Goal: Information Seeking & Learning: Check status

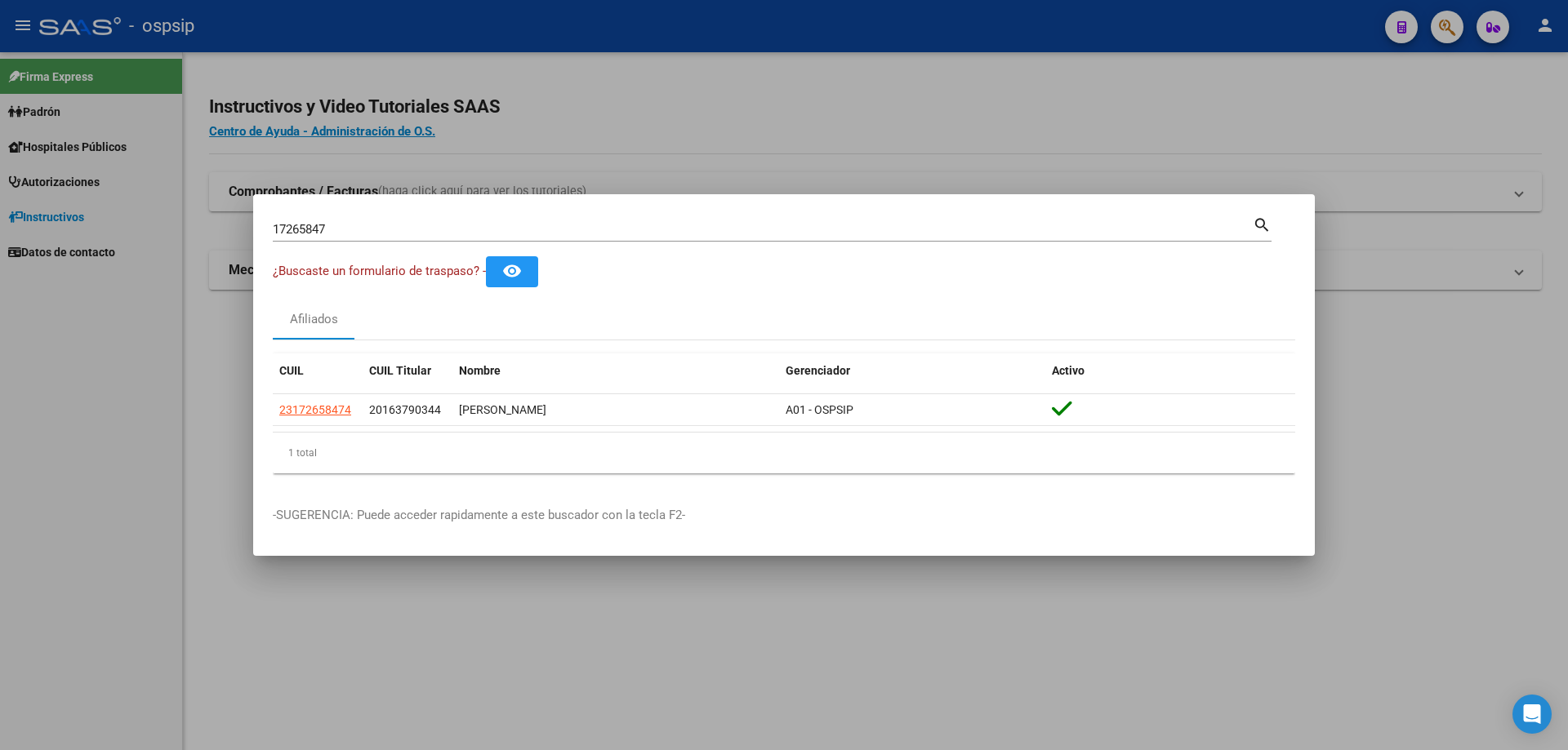
click at [362, 229] on input "17265847" at bounding box center [762, 229] width 980 height 15
type input "1"
type input "43081274"
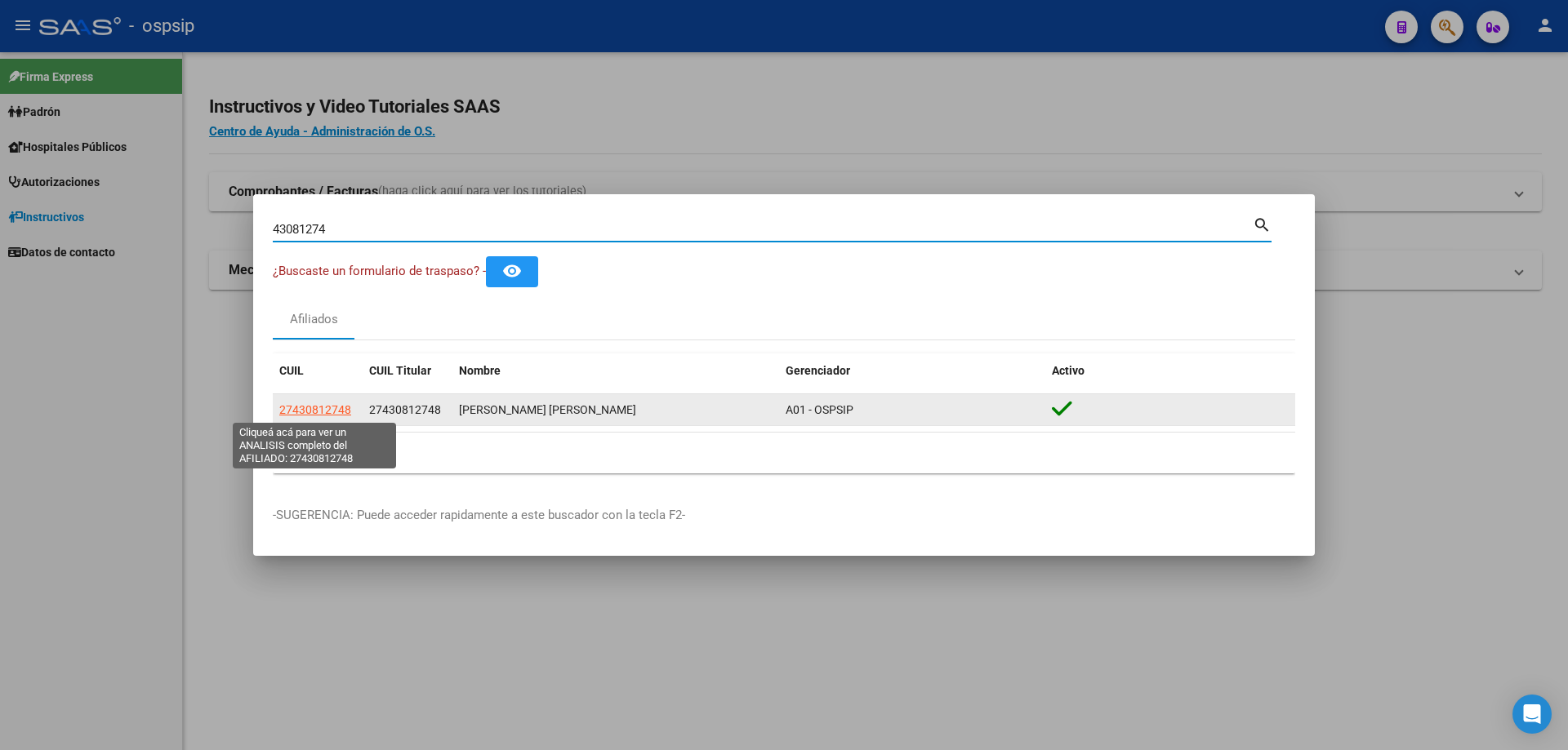
click at [330, 410] on span "27430812748" at bounding box center [315, 409] width 72 height 13
type textarea "27430812748"
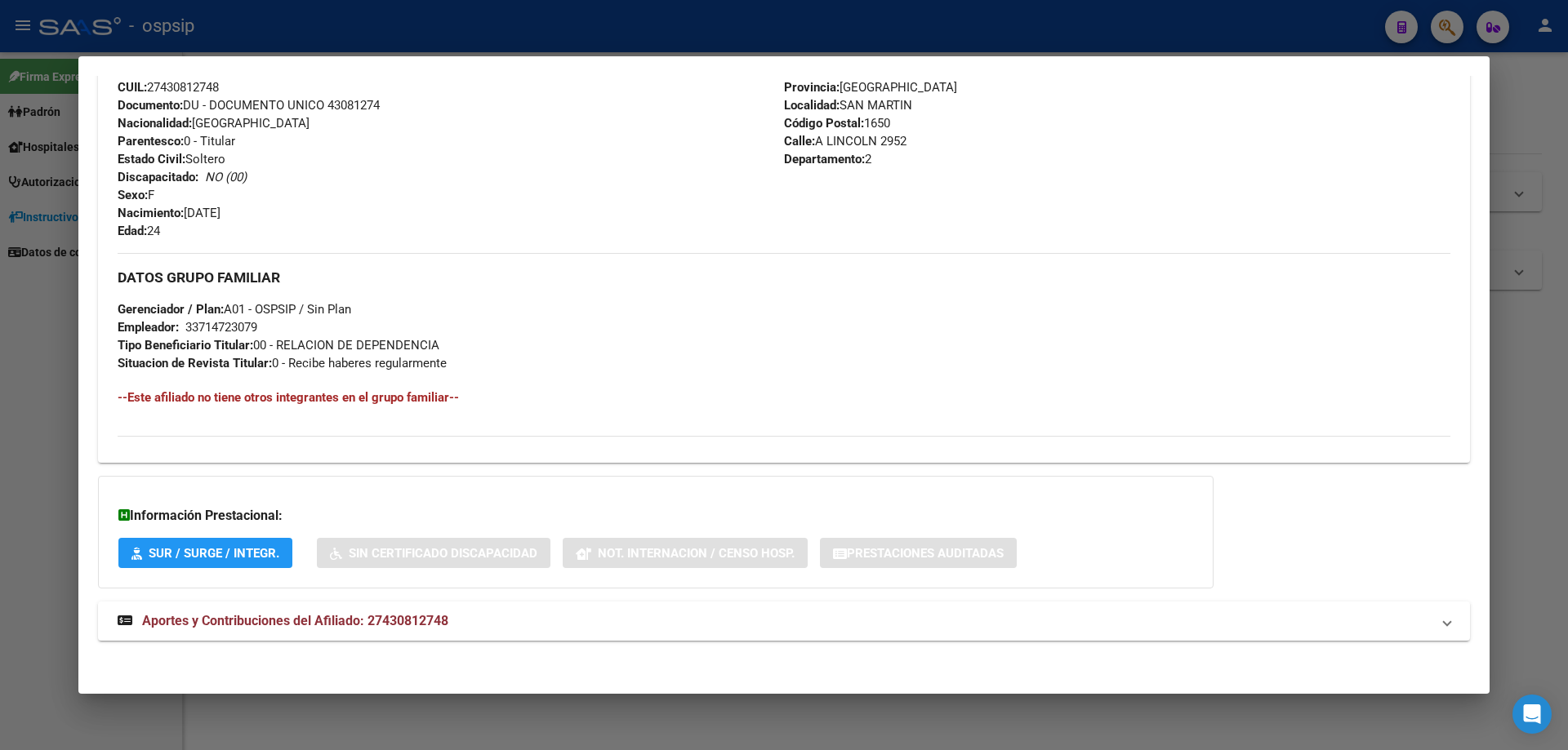
scroll to position [607, 0]
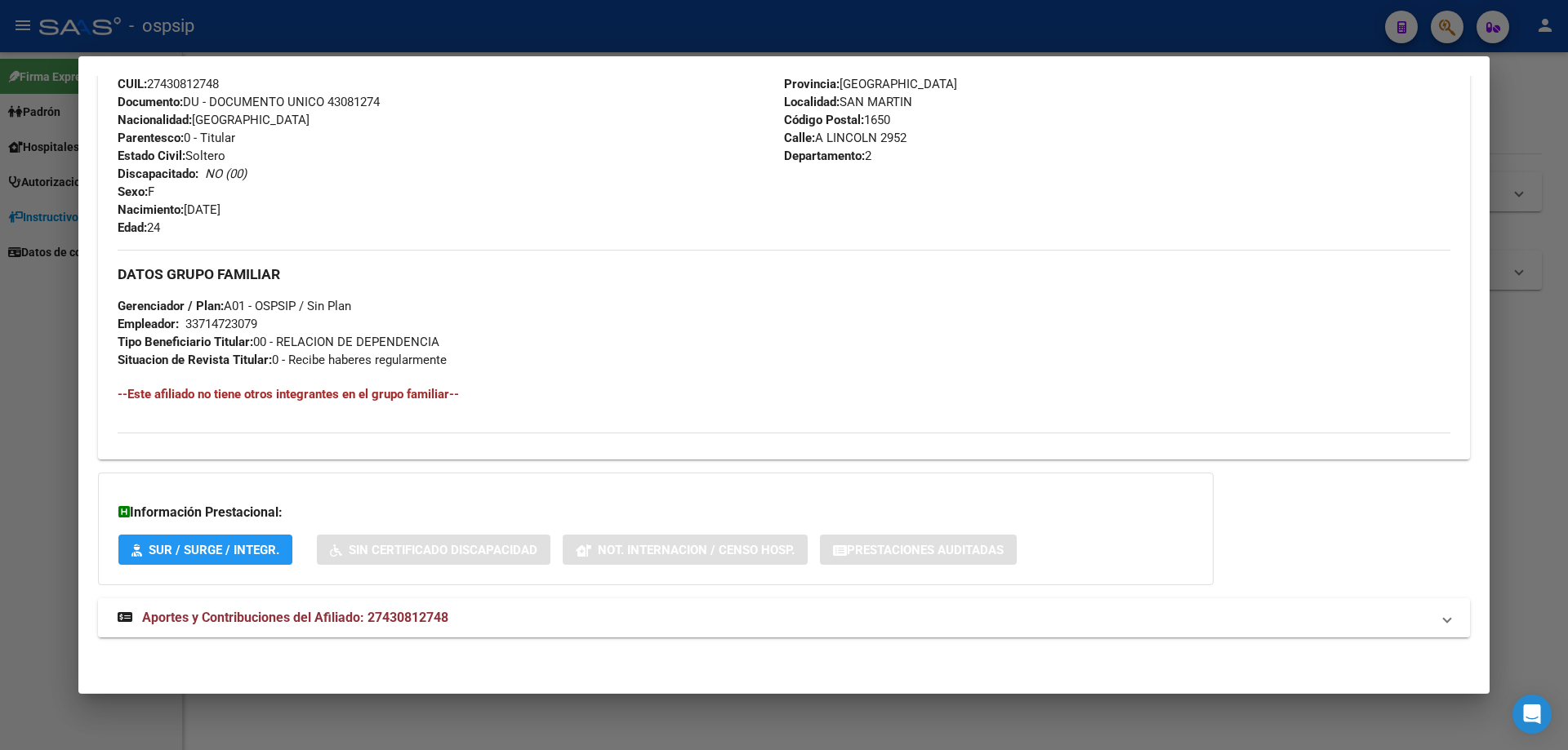
click at [348, 612] on span "Aportes y Contribuciones del Afiliado: 27430812748" at bounding box center [295, 618] width 306 height 15
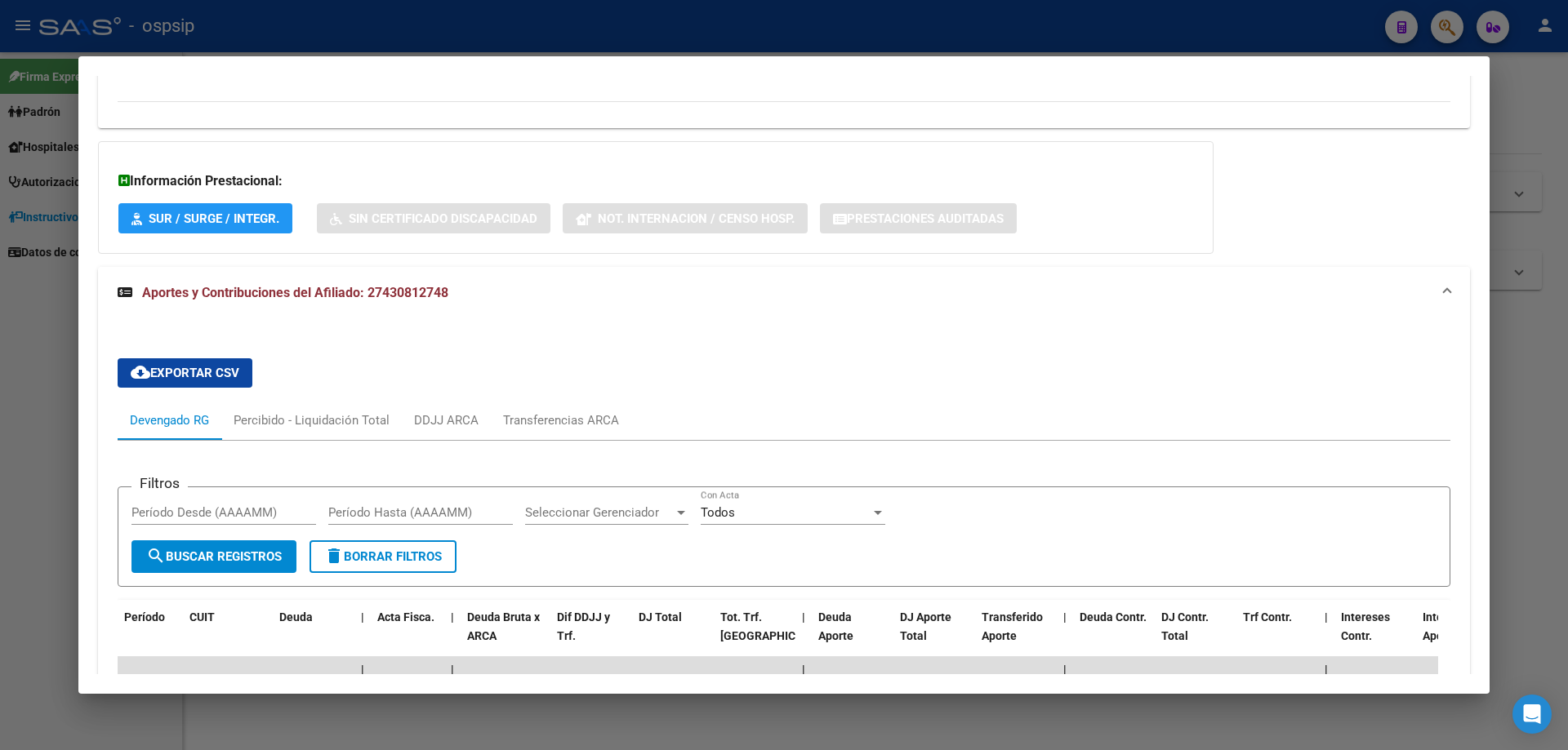
scroll to position [922, 0]
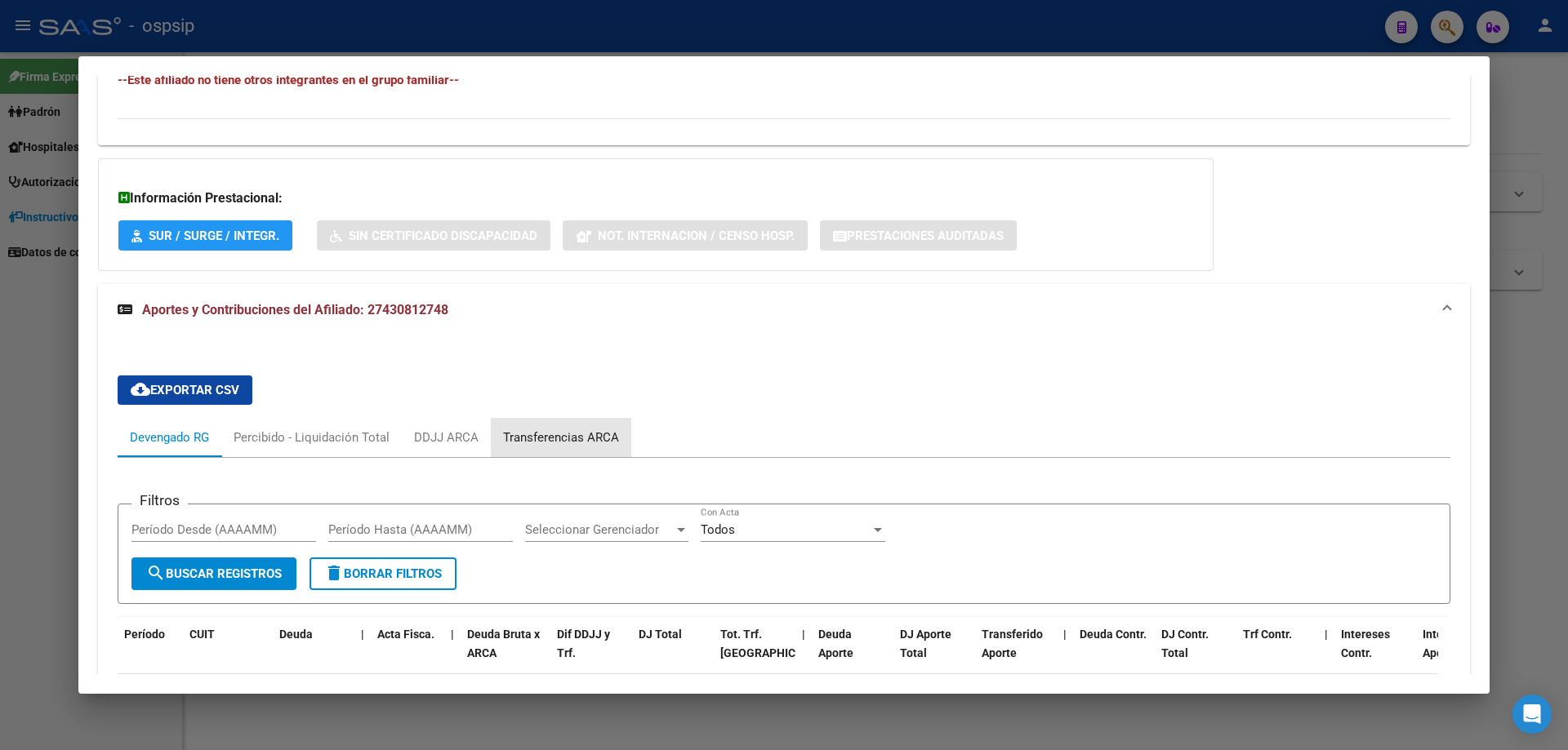
click at [568, 437] on div "Transferencias ARCA" at bounding box center [561, 437] width 116 height 18
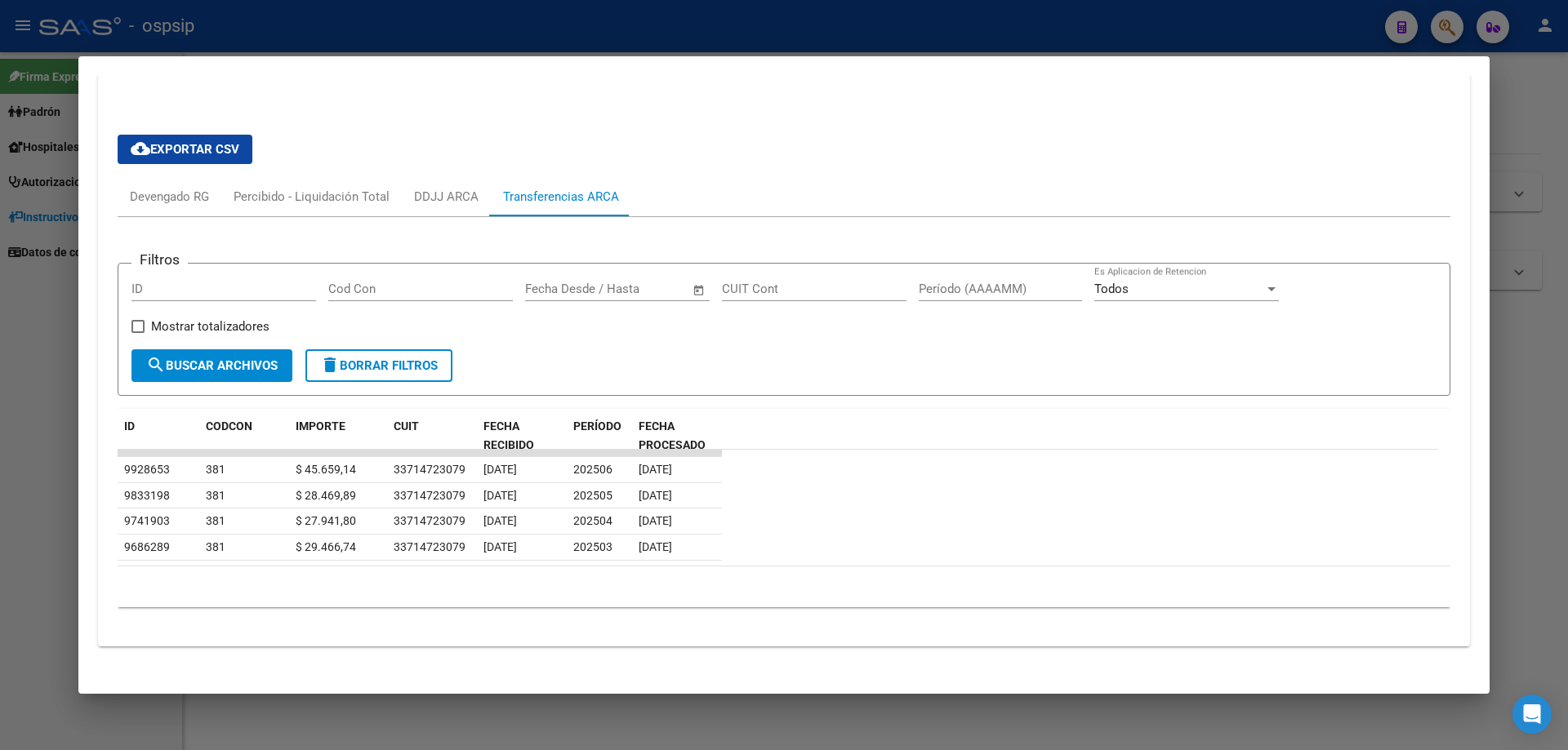
scroll to position [1171, 0]
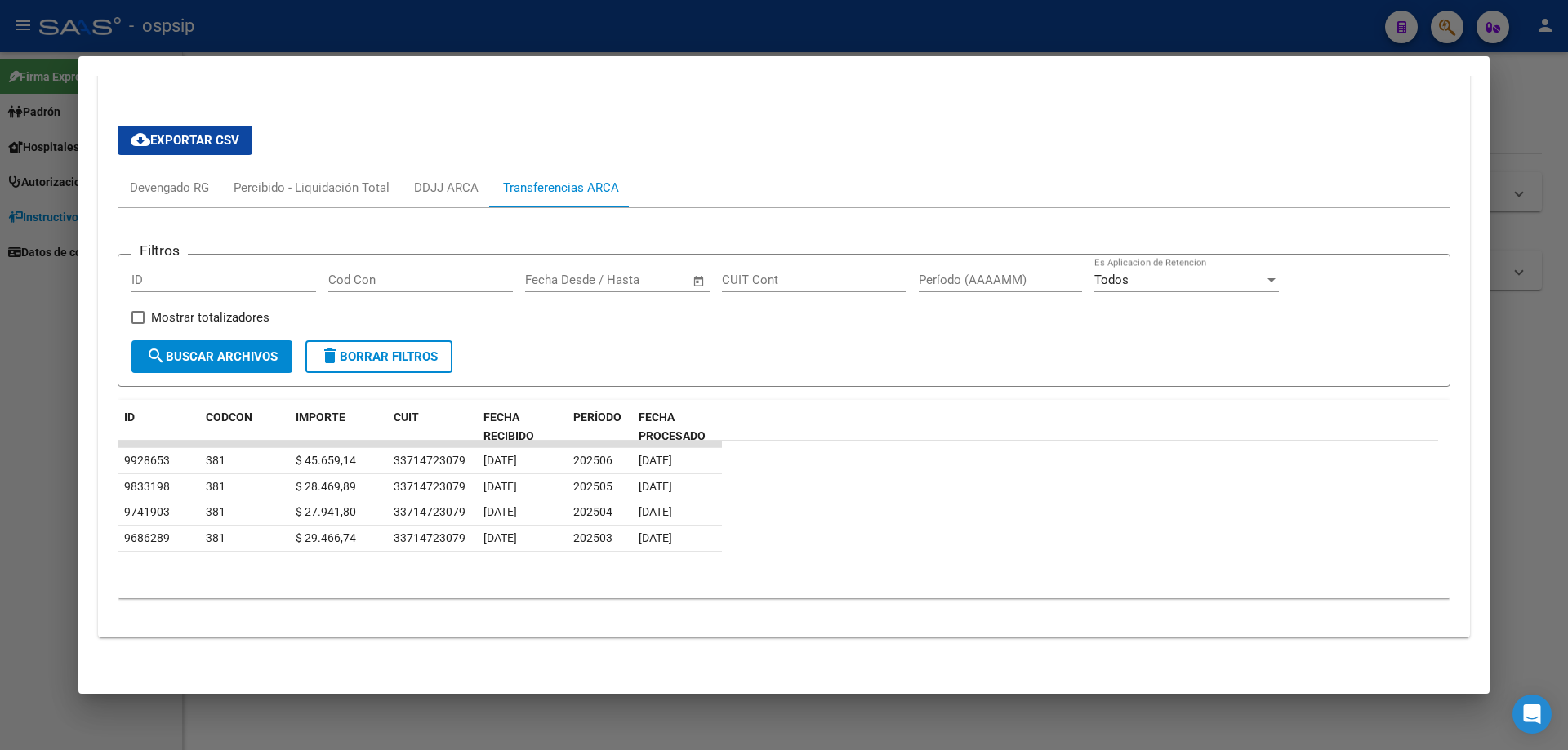
click at [1230, 710] on div at bounding box center [784, 375] width 1568 height 750
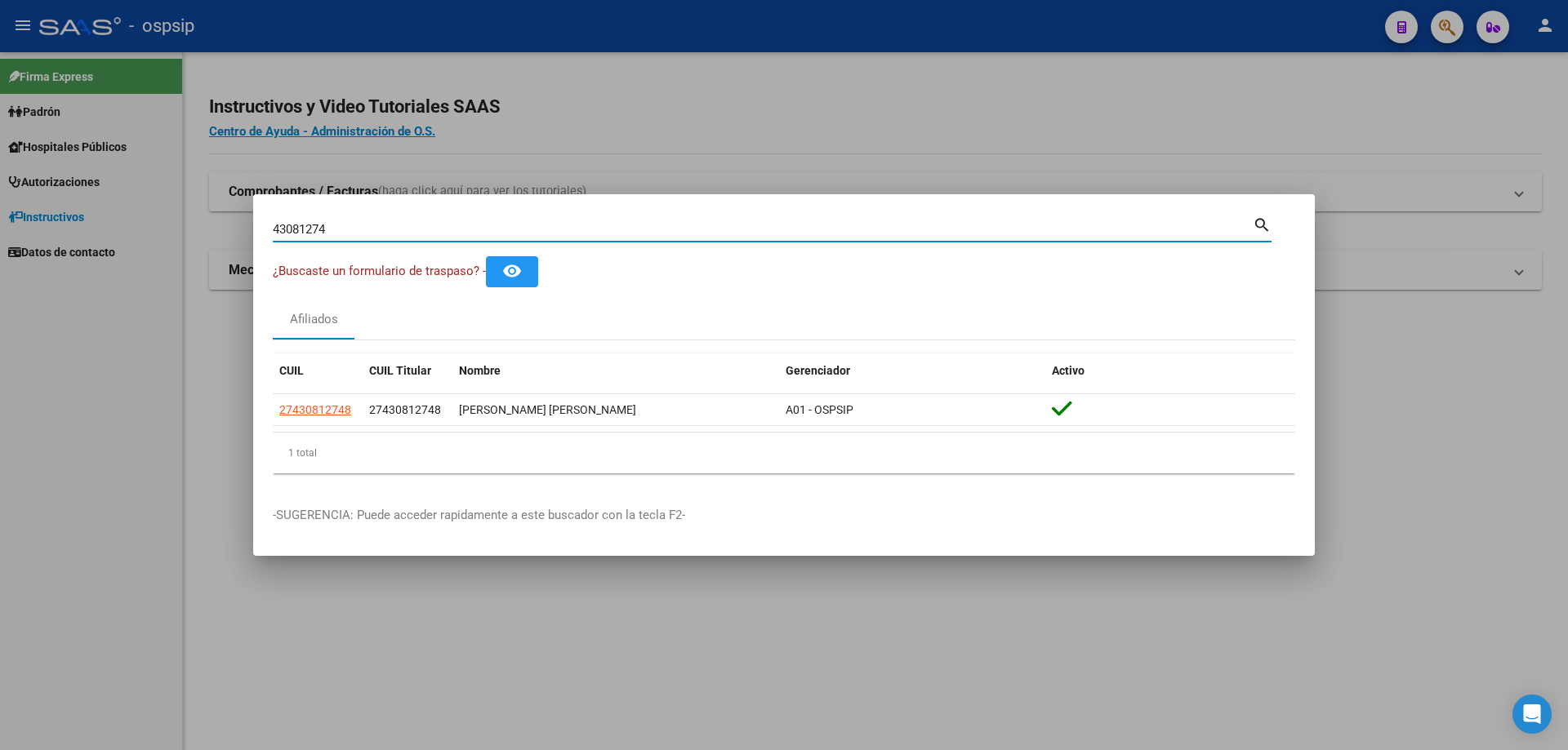
click at [643, 229] on input "43081274" at bounding box center [762, 229] width 980 height 15
type input "4"
type input "19002815"
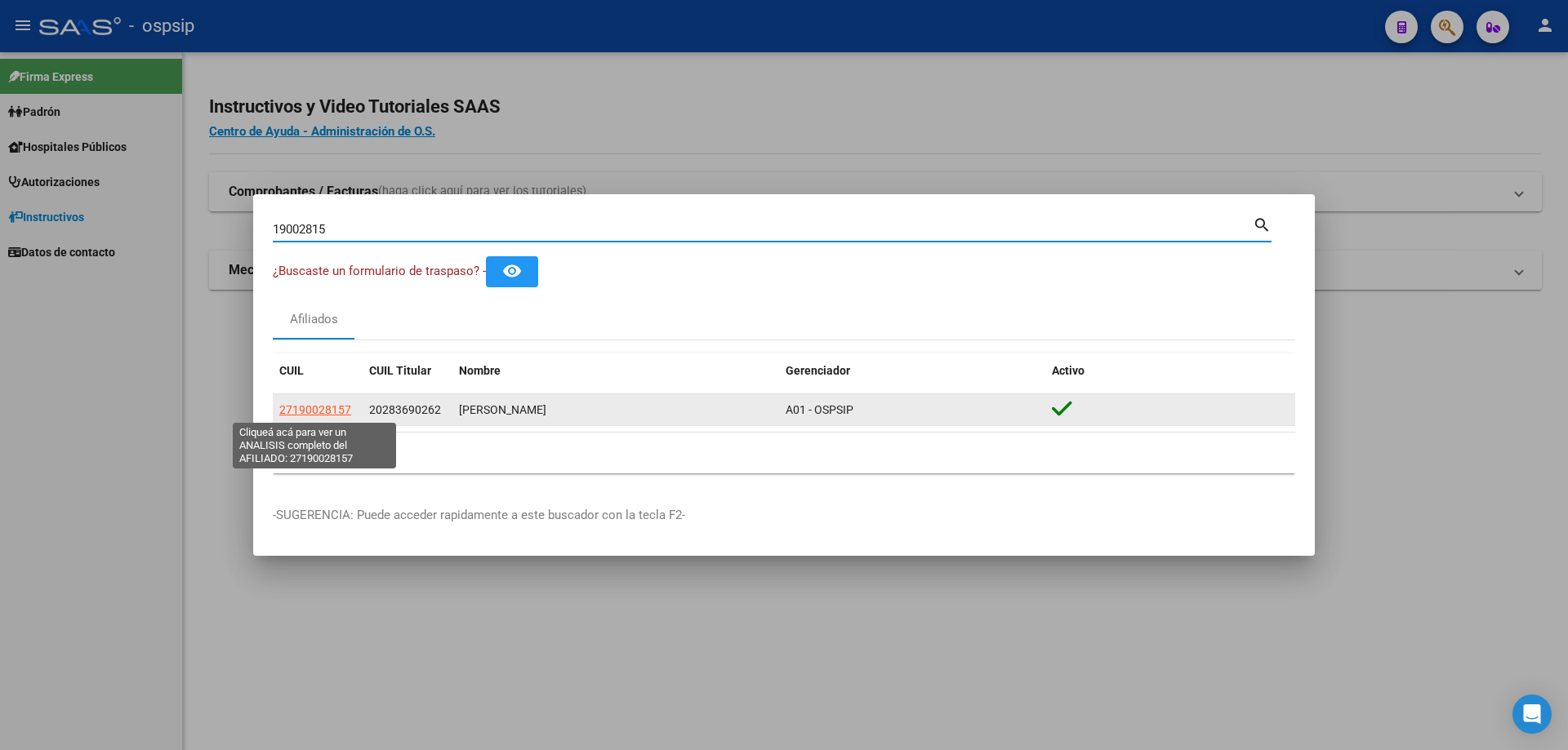
click at [323, 410] on span "27190028157" at bounding box center [315, 409] width 72 height 13
type textarea "27190028157"
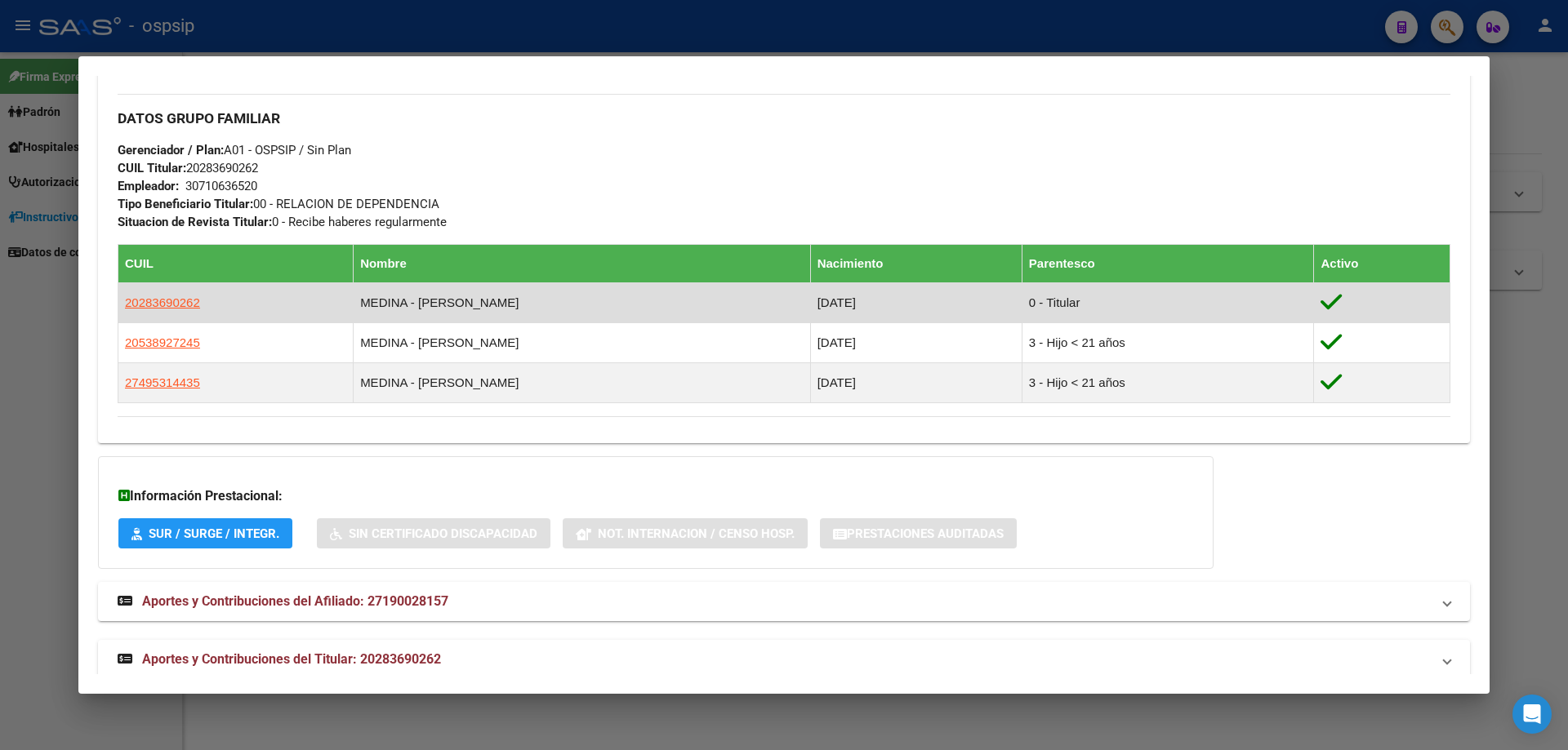
scroll to position [737, 0]
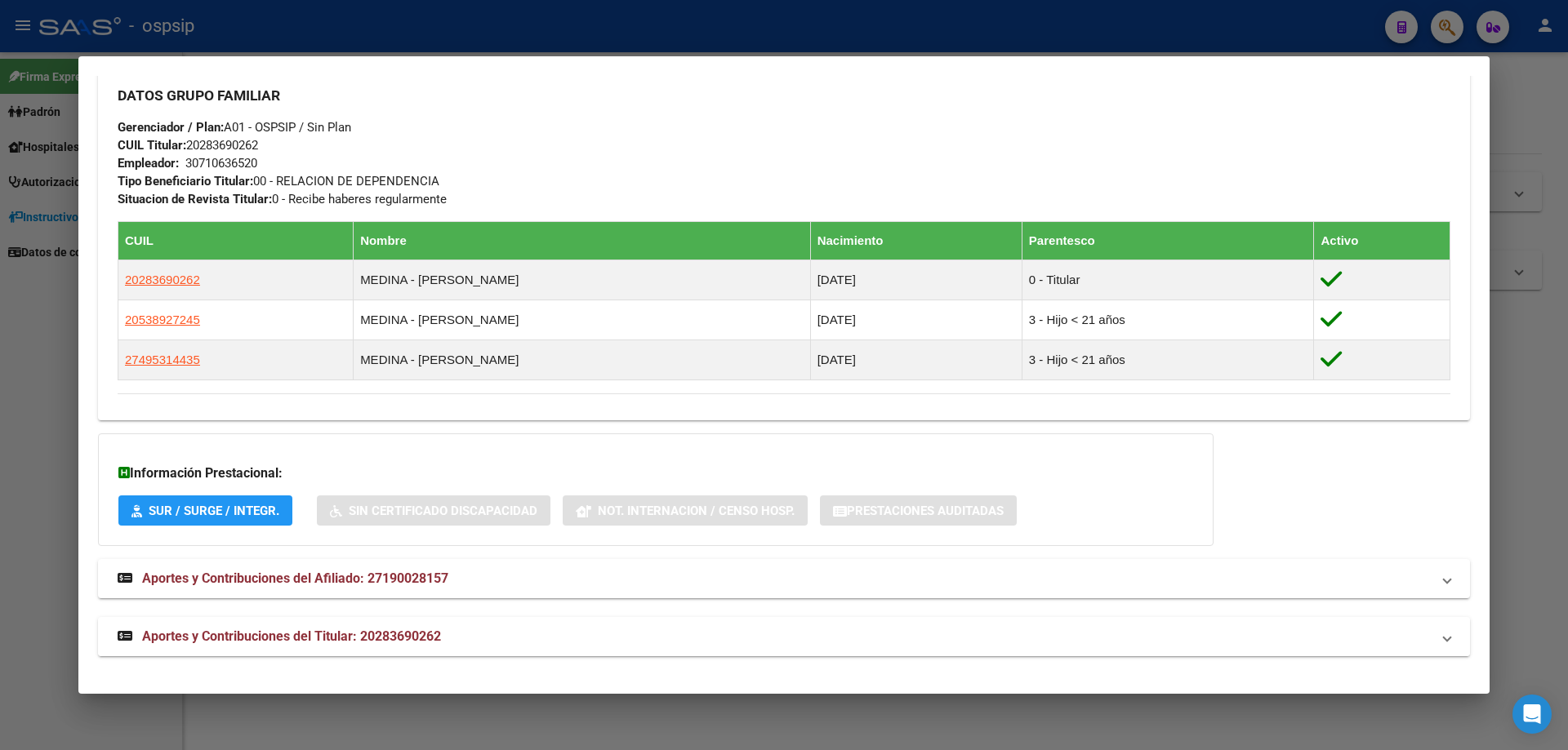
click at [284, 627] on strong "Aportes y Contribuciones del Titular: 20283690262" at bounding box center [279, 636] width 323 height 20
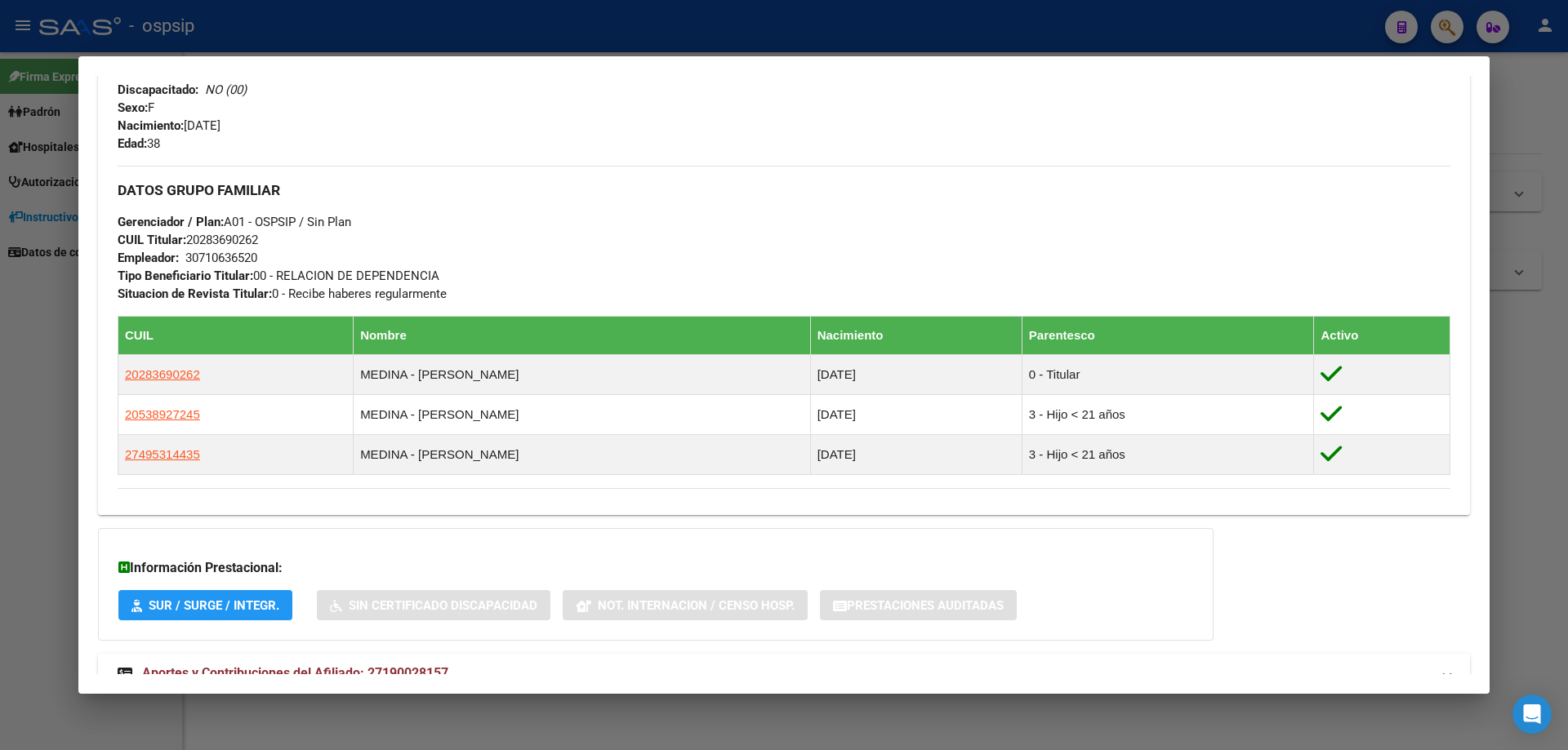
scroll to position [494, 0]
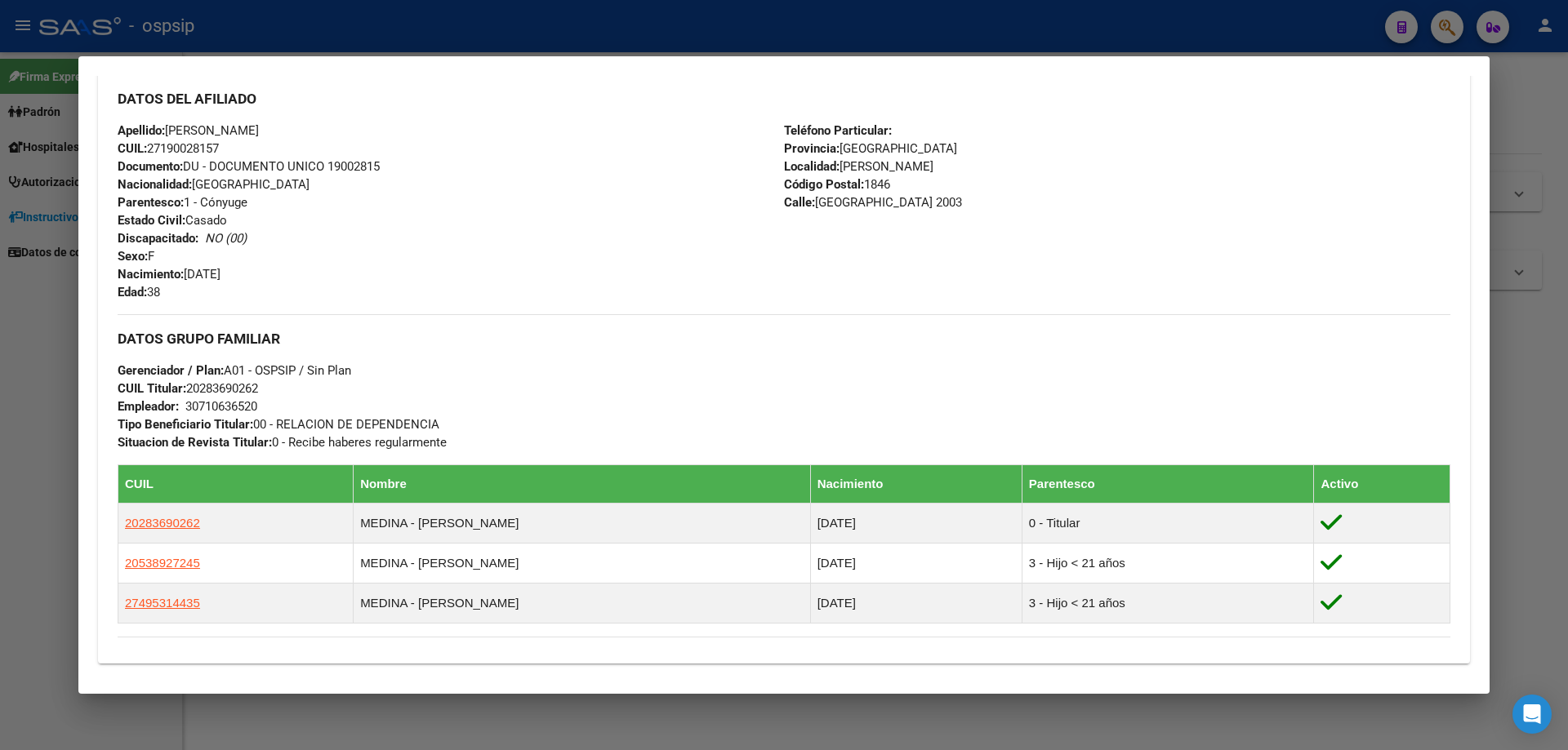
drag, startPoint x: 389, startPoint y: 165, endPoint x: 327, endPoint y: 166, distance: 62.0
click at [327, 166] on div "Apellido: [PERSON_NAME]: 27190028157 Documento: DU - DOCUMENTO UNICO 19002815 N…" at bounding box center [451, 211] width 667 height 179
copy span "19002815"
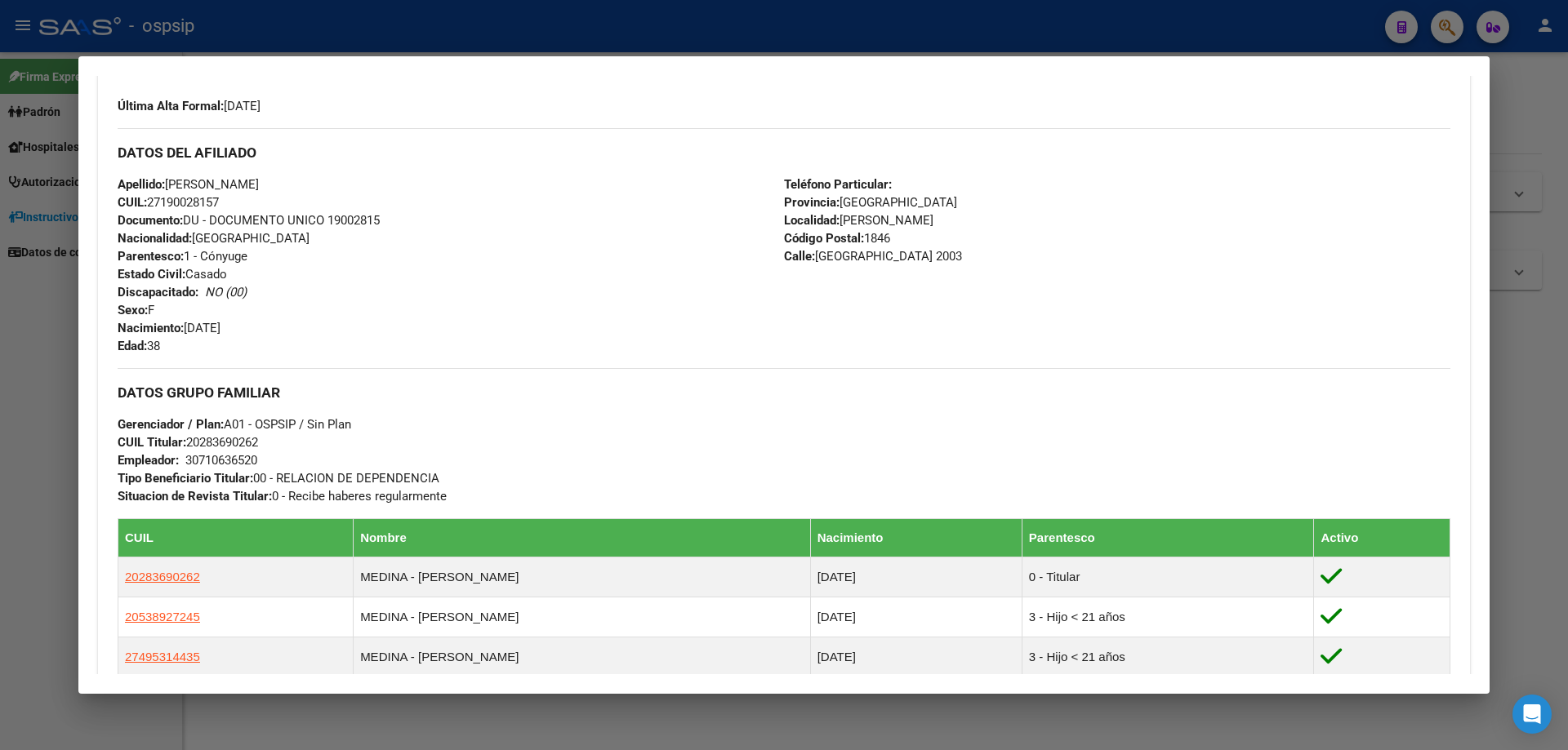
scroll to position [413, 0]
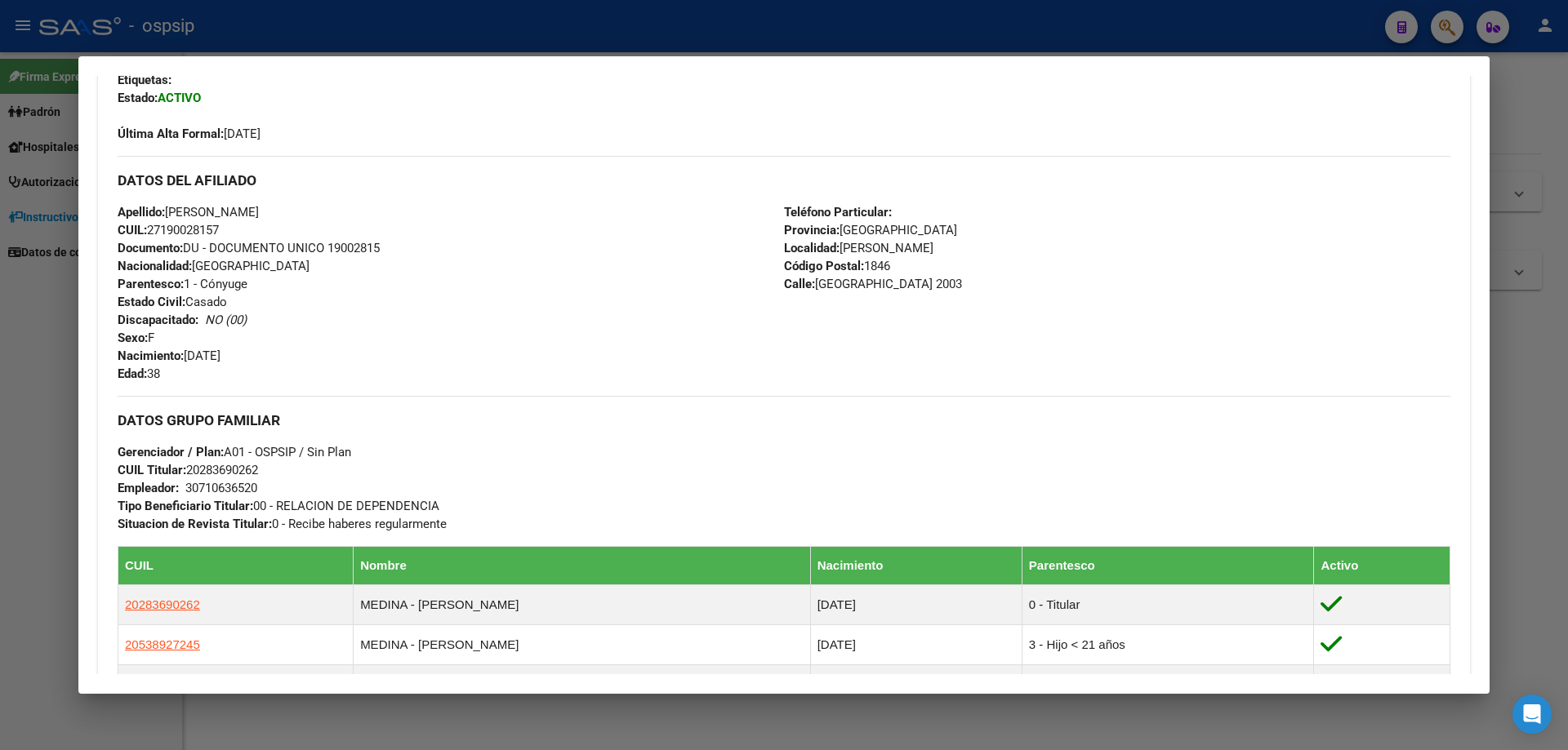
click at [432, 267] on div "Apellido: [PERSON_NAME]: 27190028157 Documento: DU - DOCUMENTO UNICO 19002815 N…" at bounding box center [451, 293] width 667 height 179
drag, startPoint x: 330, startPoint y: 247, endPoint x: 413, endPoint y: 247, distance: 83.0
click at [413, 247] on div "Apellido: [PERSON_NAME]: 27190028157 Documento: DU - DOCUMENTO UNICO 19002815 N…" at bounding box center [451, 293] width 667 height 179
copy span "19002815"
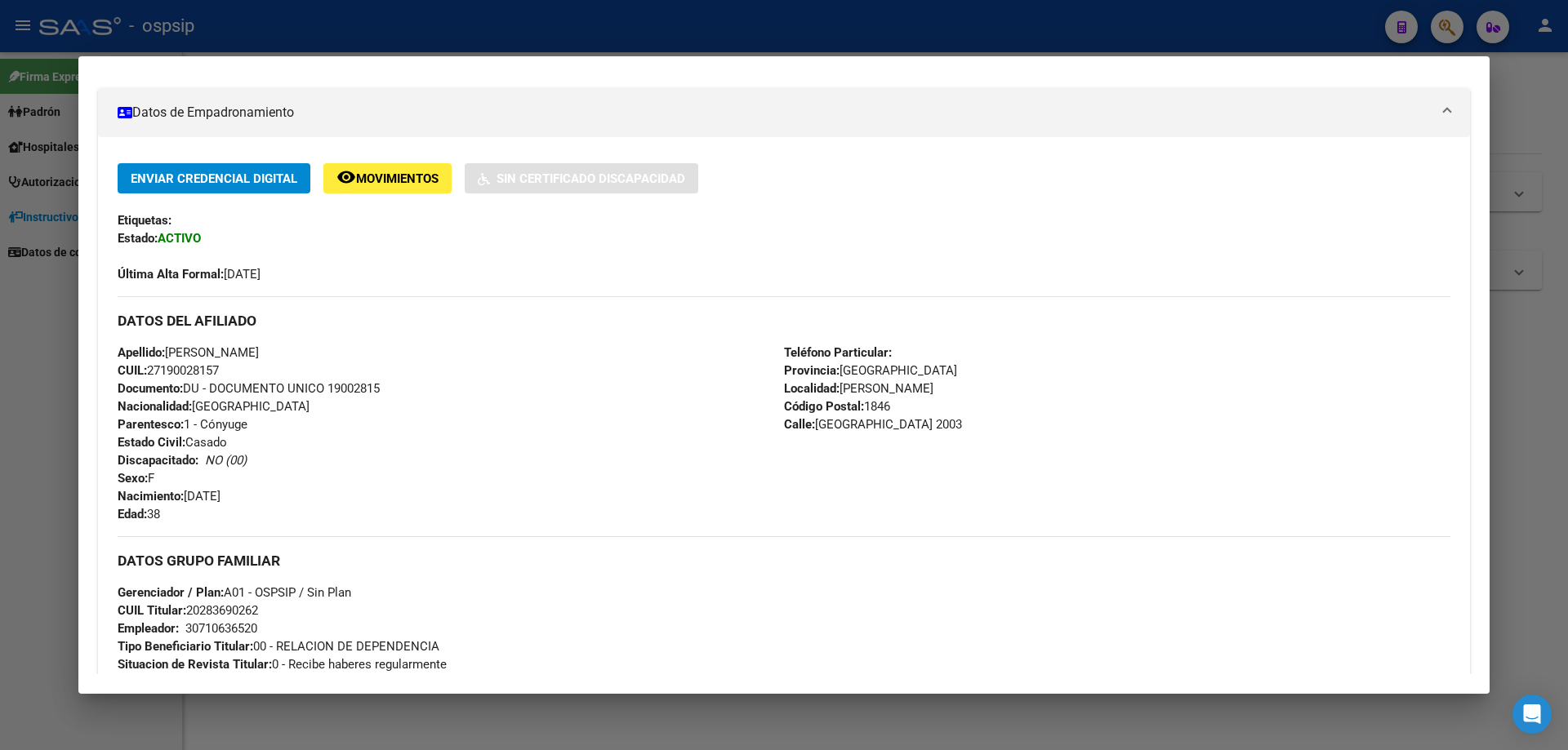
scroll to position [245, 0]
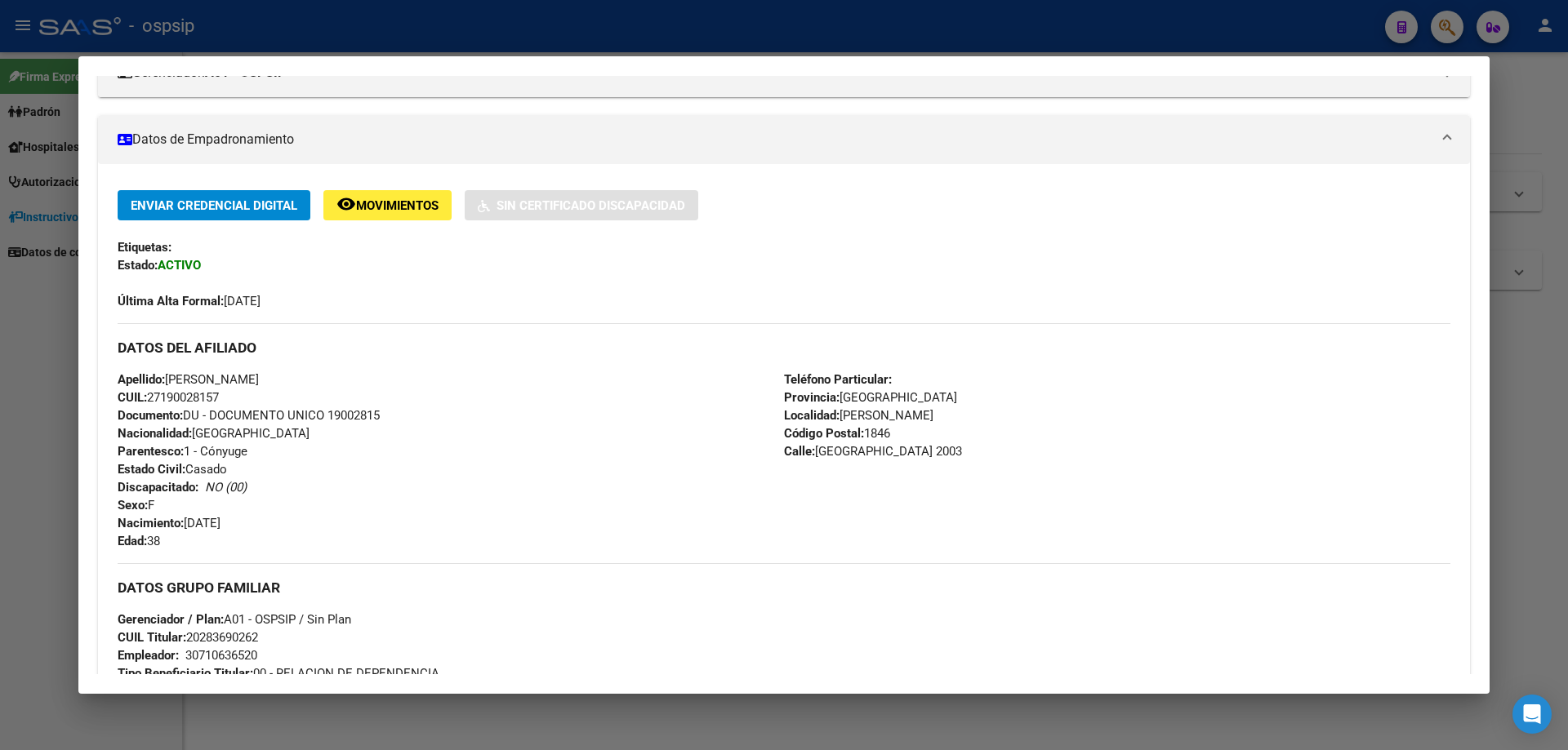
click at [912, 725] on div at bounding box center [784, 375] width 1568 height 750
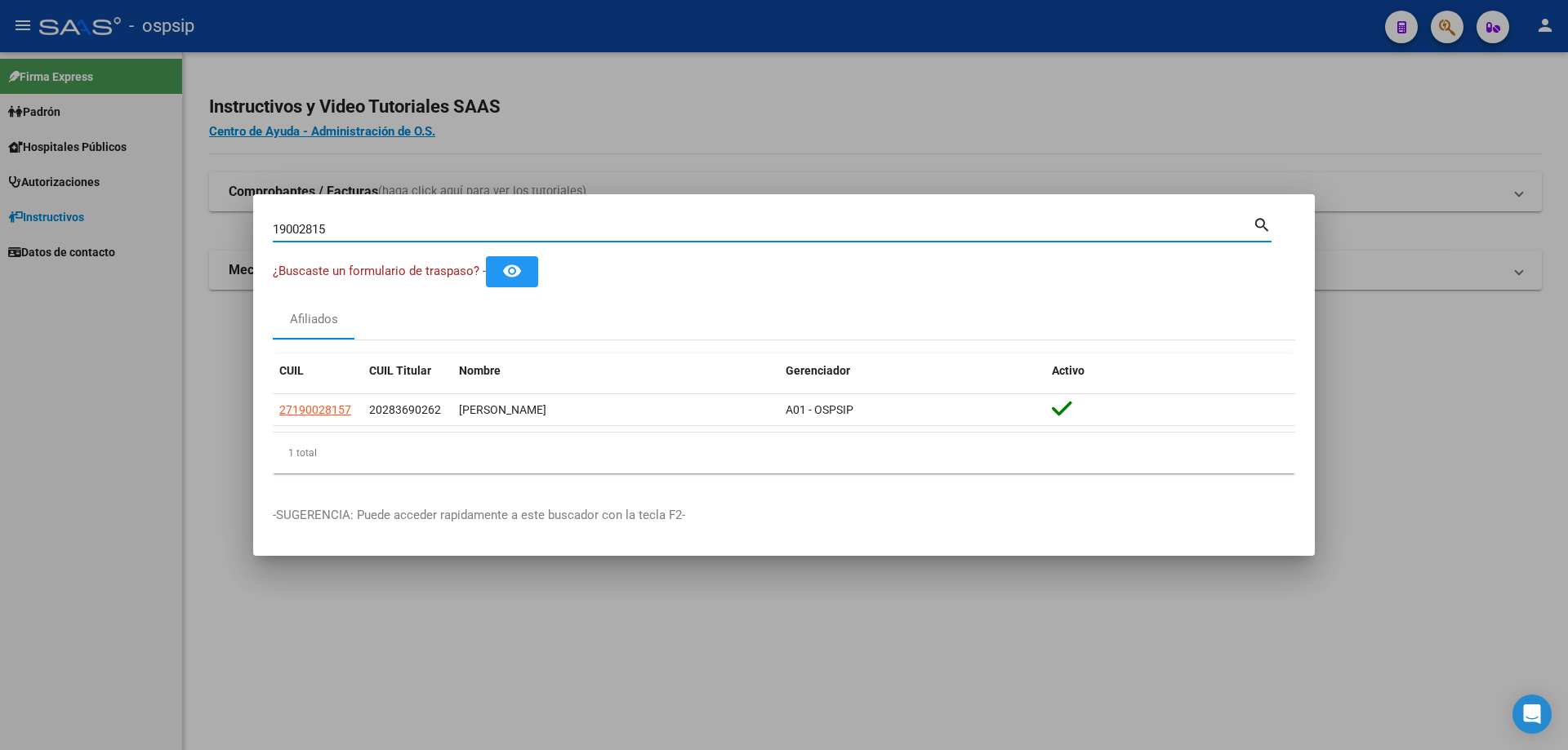
click at [414, 231] on input "19002815" at bounding box center [762, 229] width 980 height 15
type input "1"
type input "39595554"
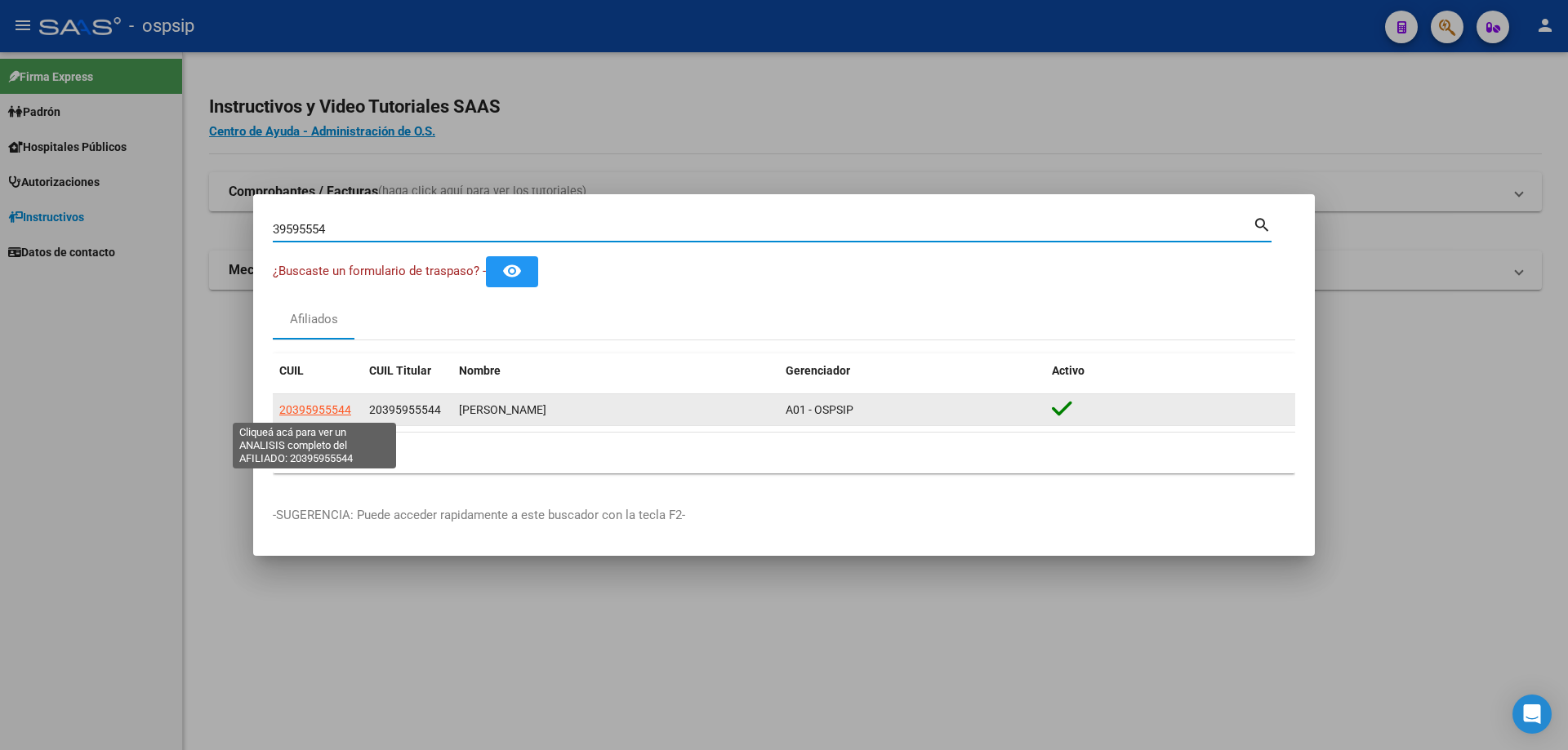
click at [330, 407] on span "20395955544" at bounding box center [315, 409] width 72 height 13
type textarea "20395955544"
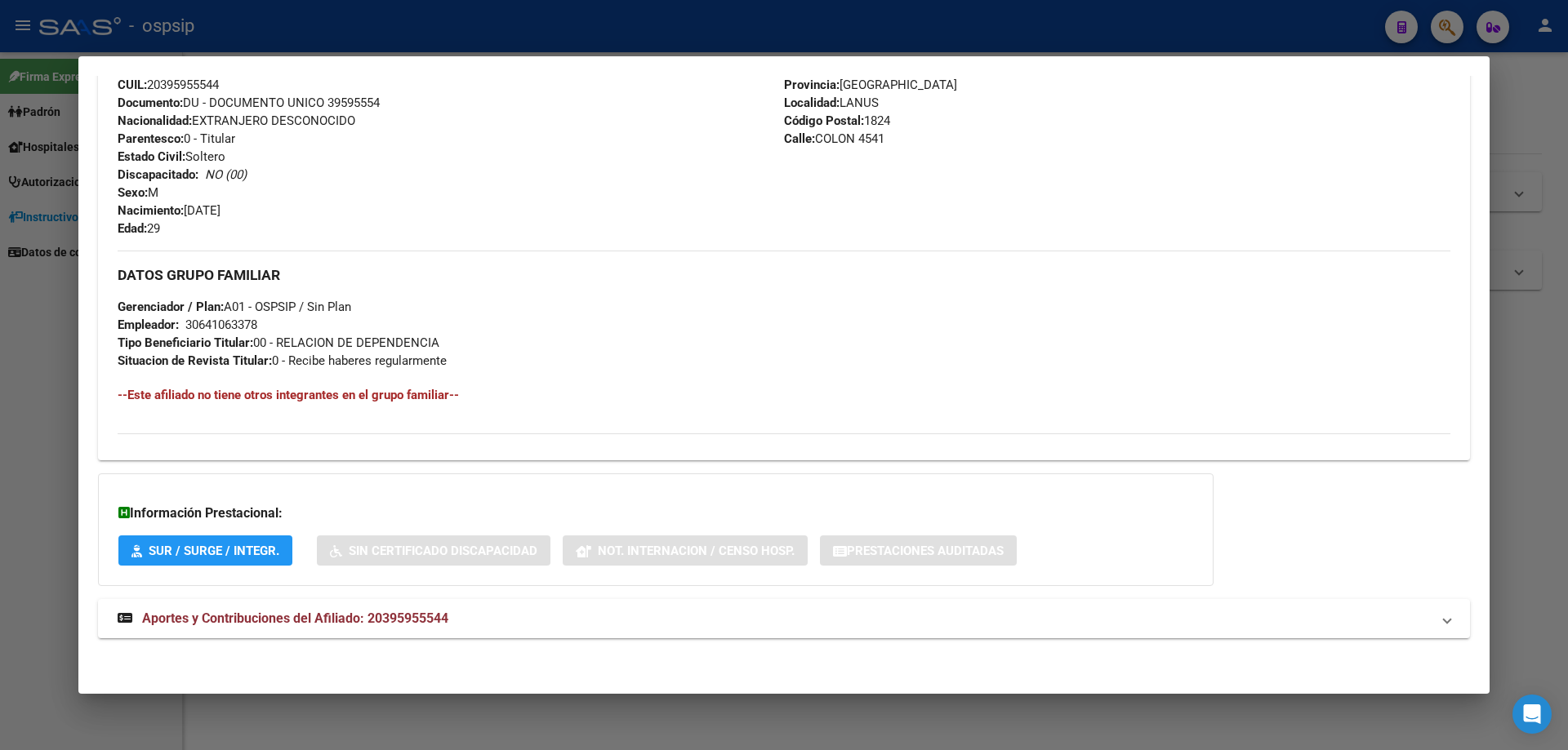
scroll to position [625, 0]
click at [319, 617] on span "Aportes y Contribuciones del Afiliado: 20395955544" at bounding box center [295, 618] width 306 height 15
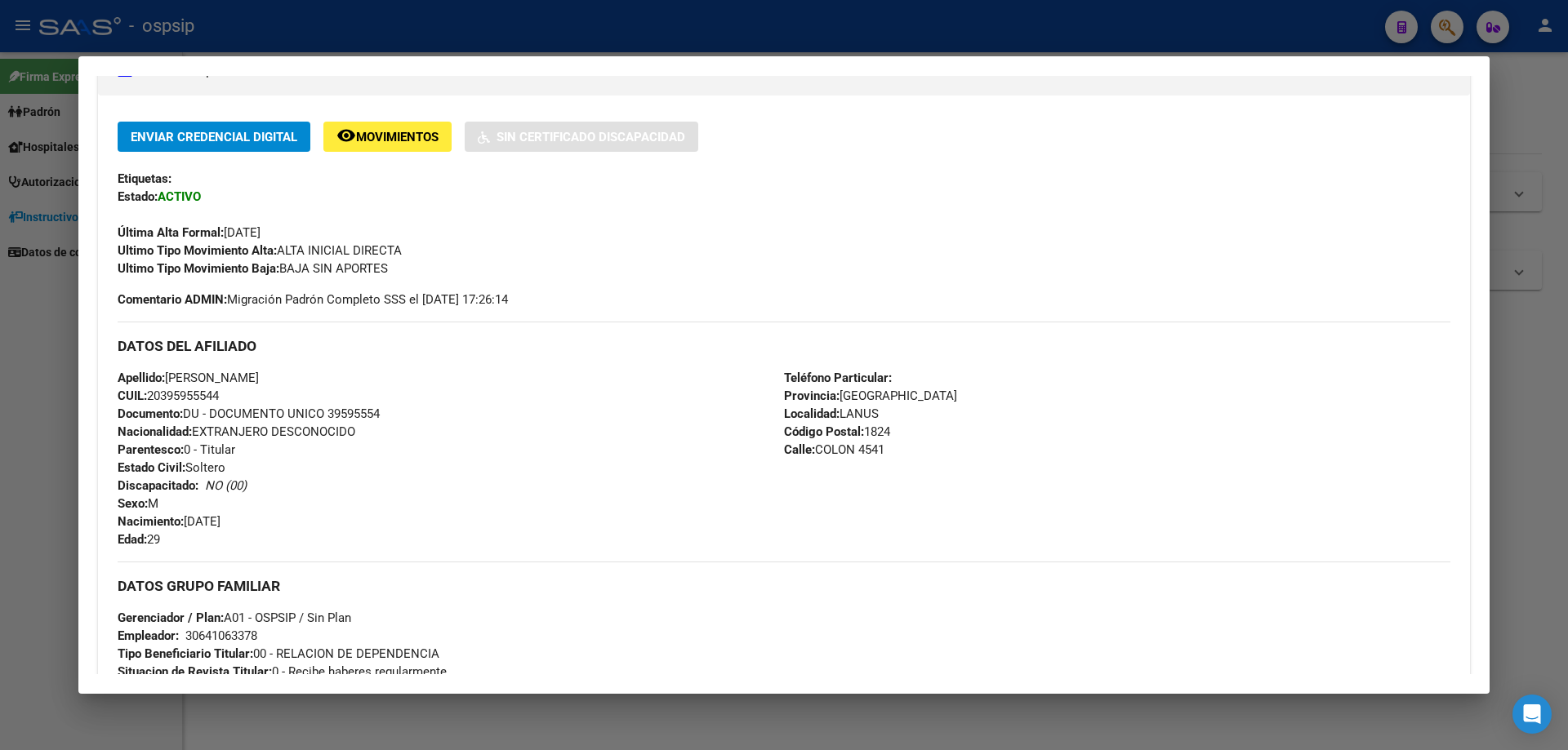
scroll to position [217, 0]
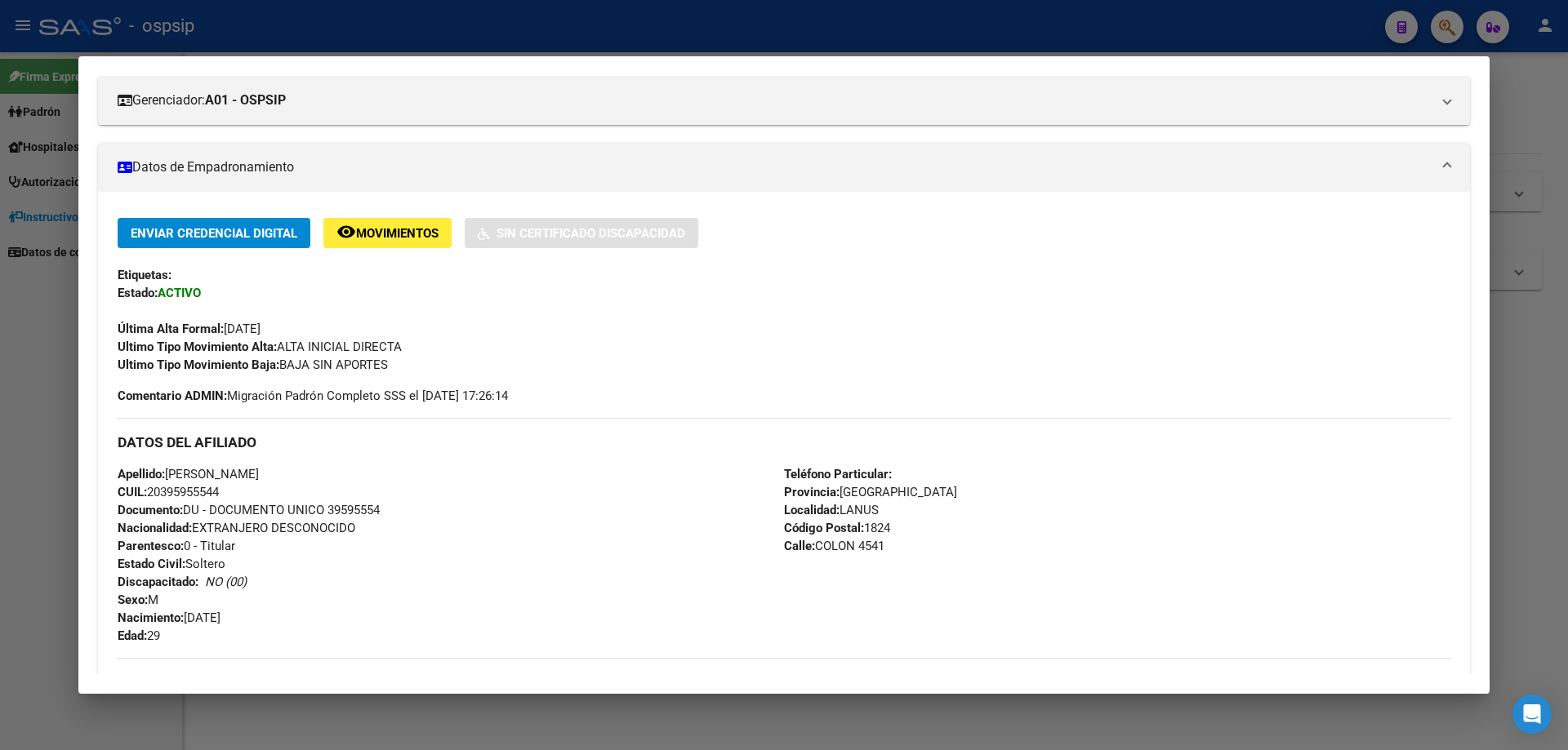
drag, startPoint x: 386, startPoint y: 507, endPoint x: 326, endPoint y: 507, distance: 60.0
click at [326, 507] on div "Apellido: [PERSON_NAME]: 20395955544 Documento: DU - DOCUMENTO UNICO 39595554 N…" at bounding box center [451, 555] width 667 height 179
copy span "39595554"
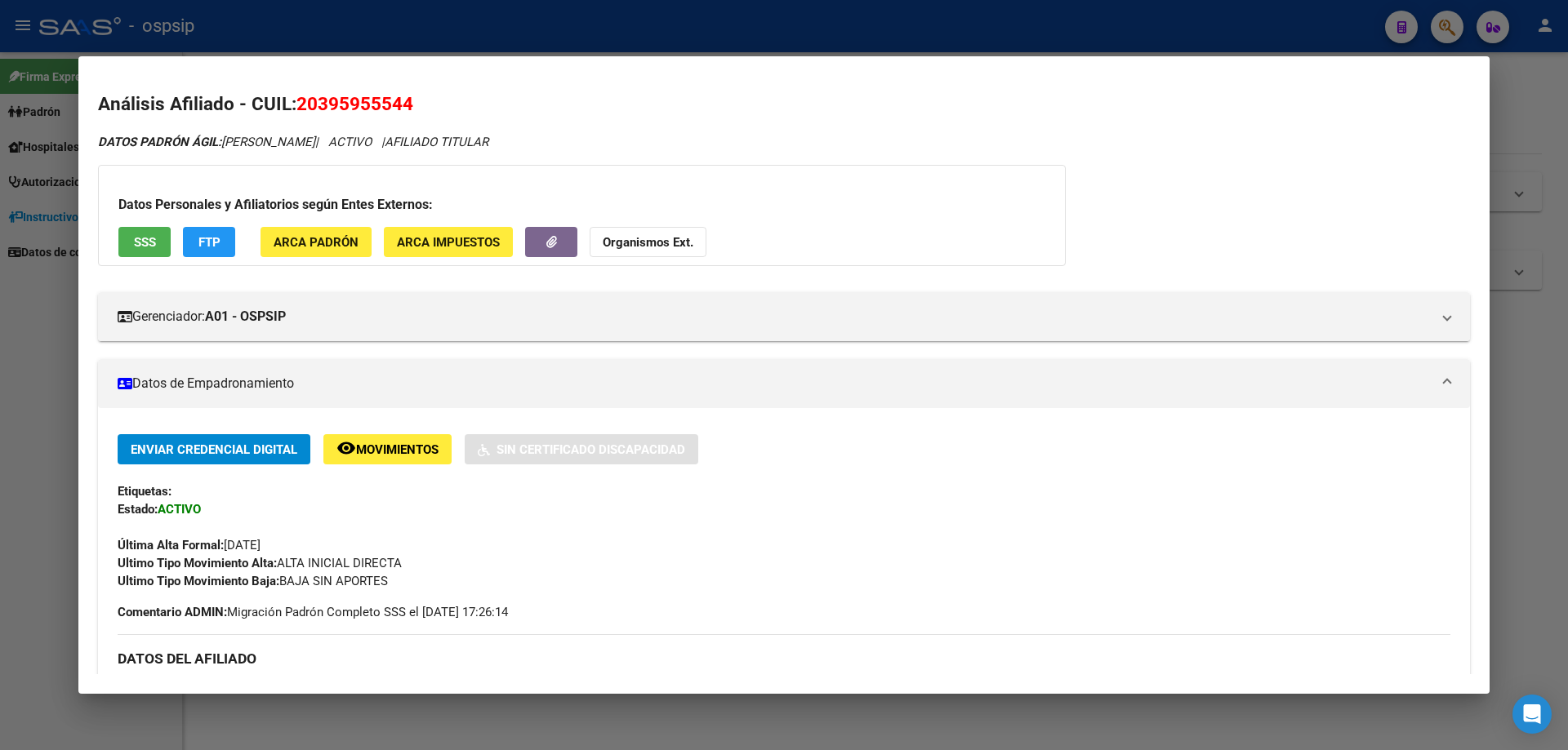
scroll to position [0, 0]
drag, startPoint x: 901, startPoint y: 694, endPoint x: 907, endPoint y: 704, distance: 11.7
click at [906, 699] on div at bounding box center [784, 375] width 1568 height 750
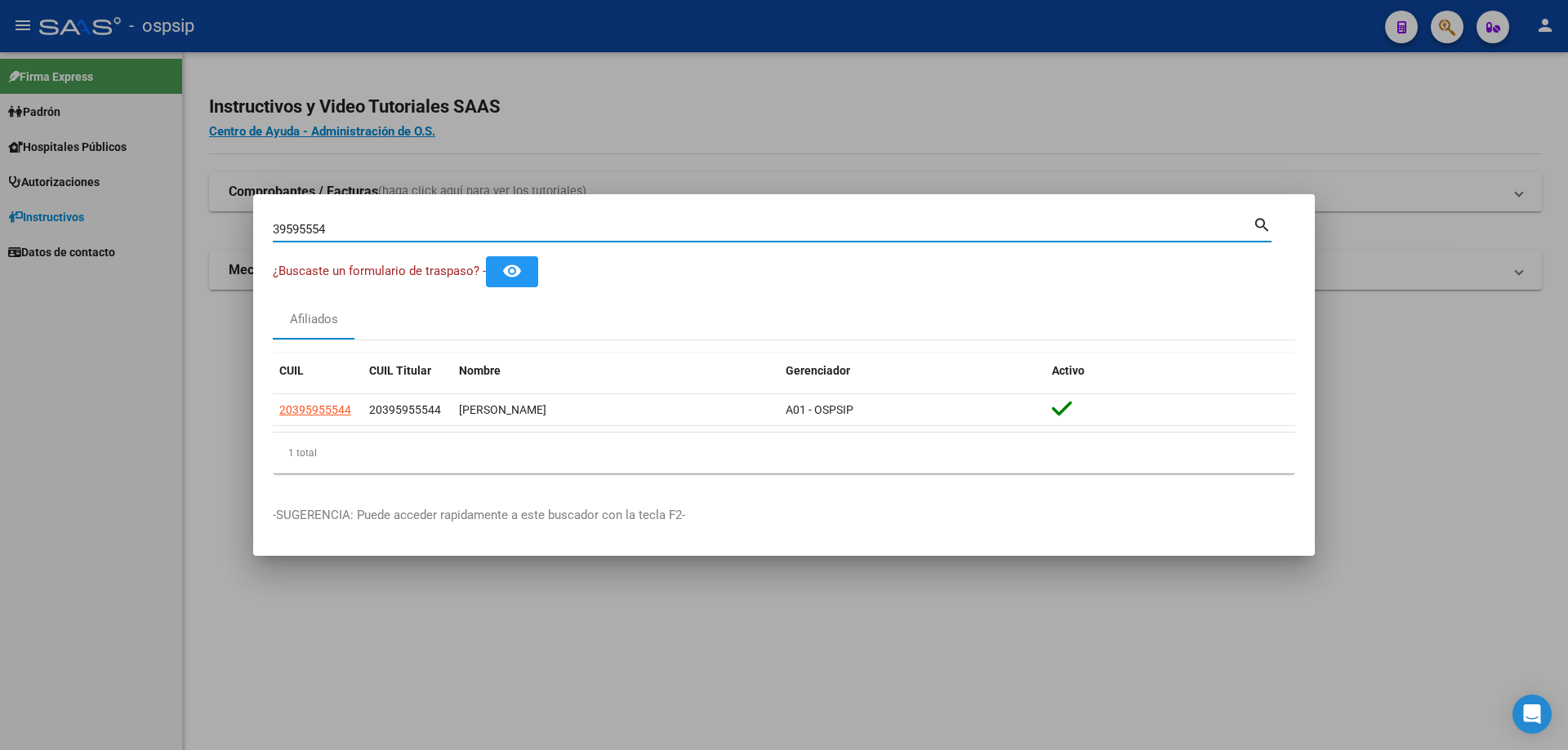
click at [346, 233] on input "39595554" at bounding box center [762, 229] width 980 height 15
type input "3"
type input "93093483"
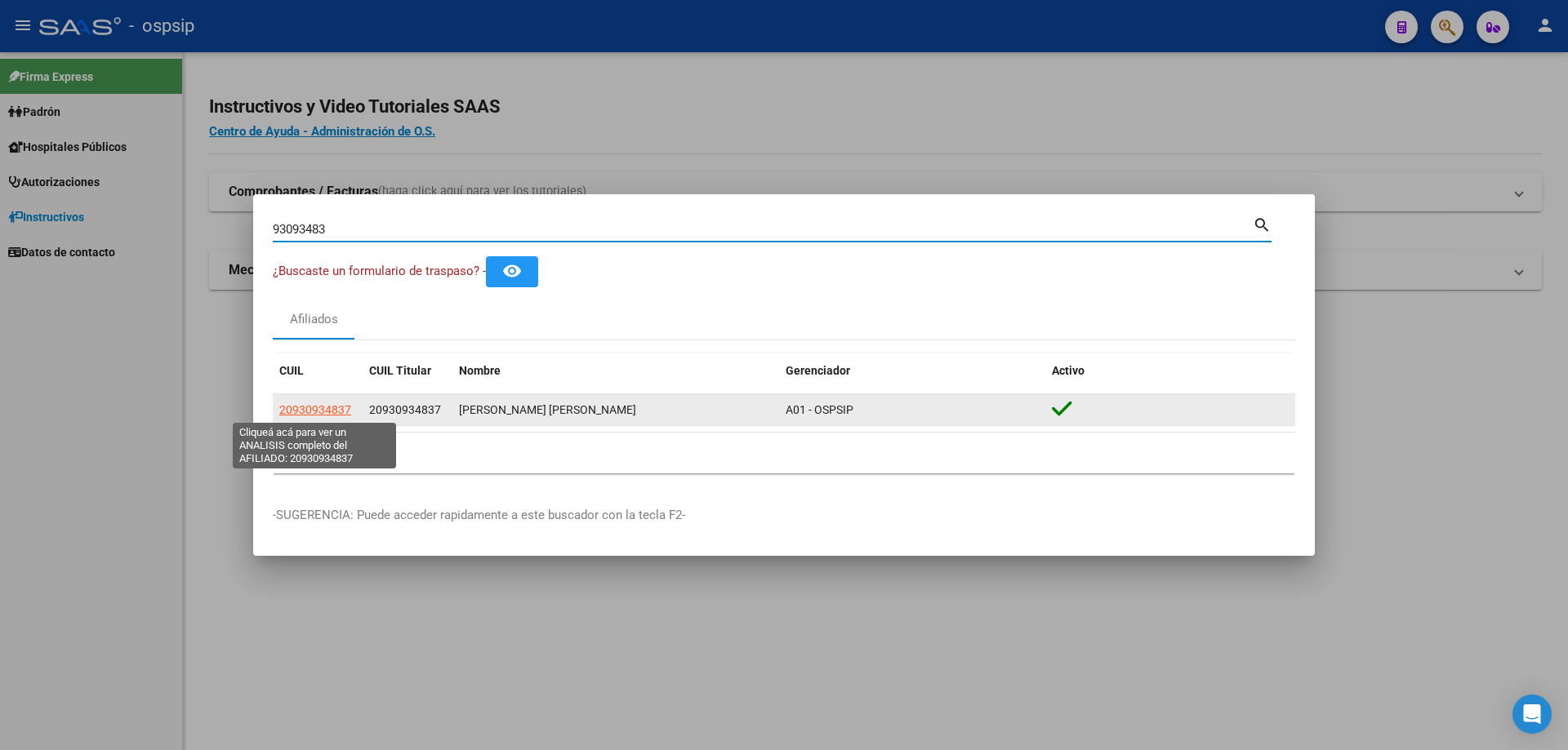
click at [317, 408] on span "20930934837" at bounding box center [315, 409] width 72 height 13
type textarea "20930934837"
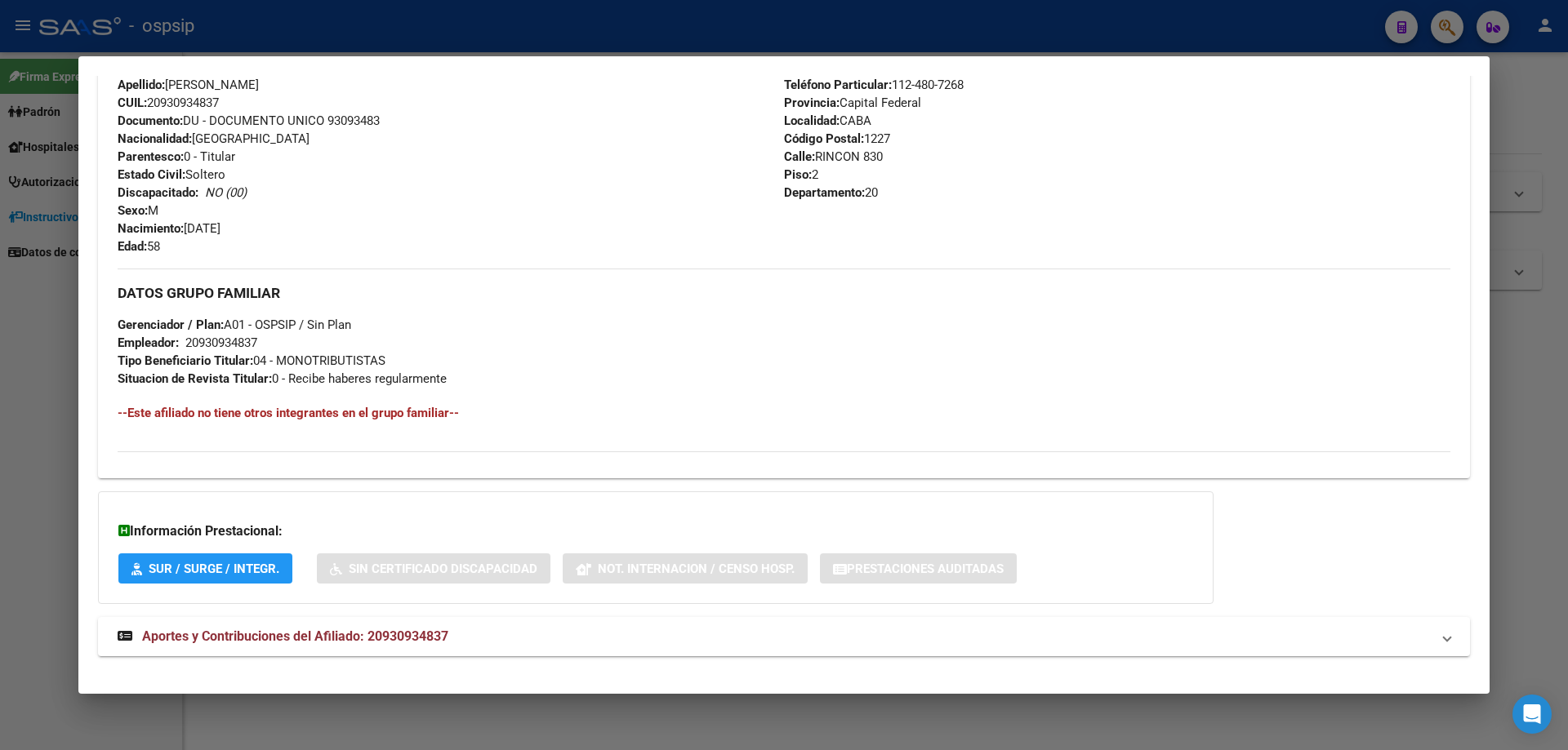
scroll to position [625, 0]
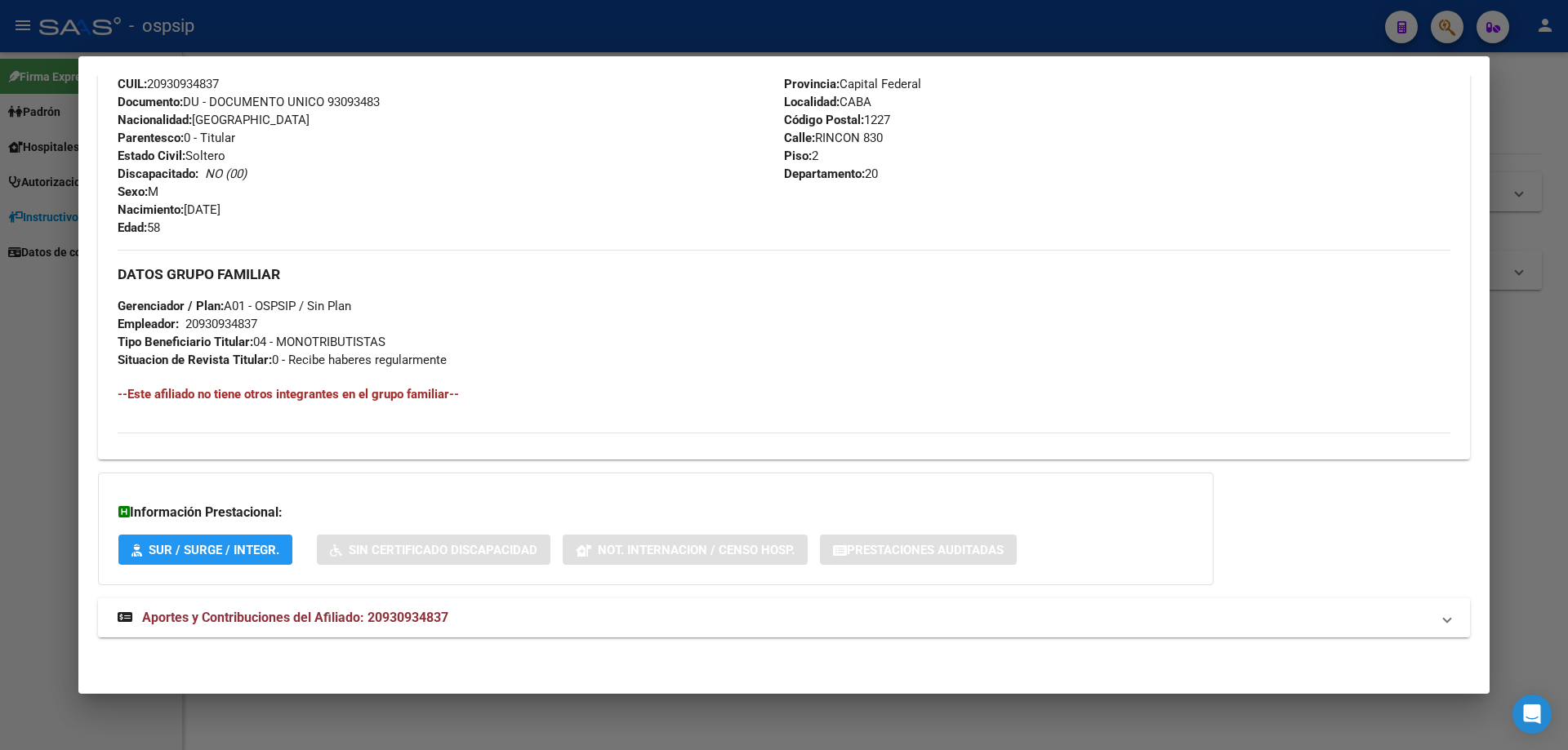
click at [335, 615] on span "Aportes y Contribuciones del Afiliado: 20930934837" at bounding box center [295, 618] width 306 height 15
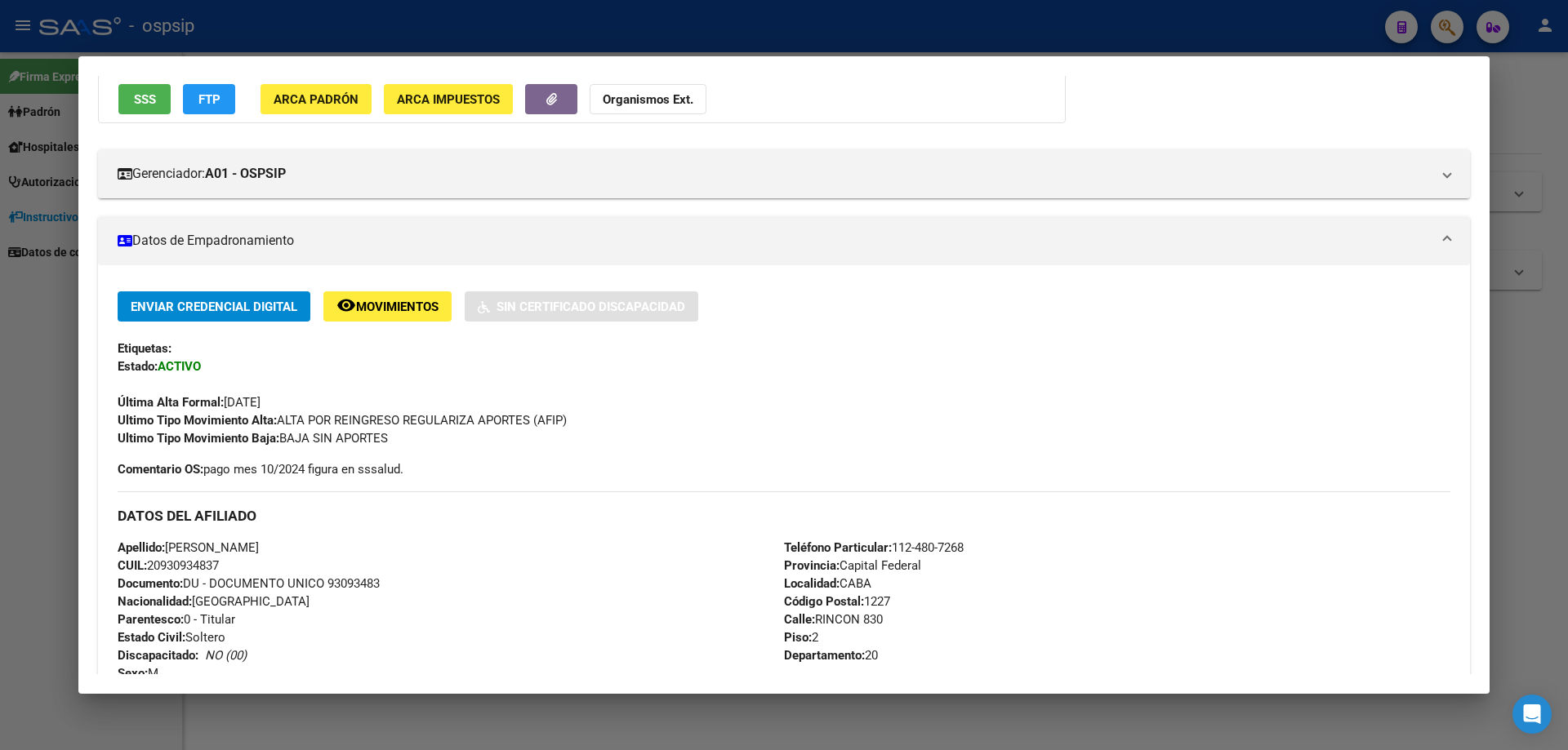
scroll to position [215, 0]
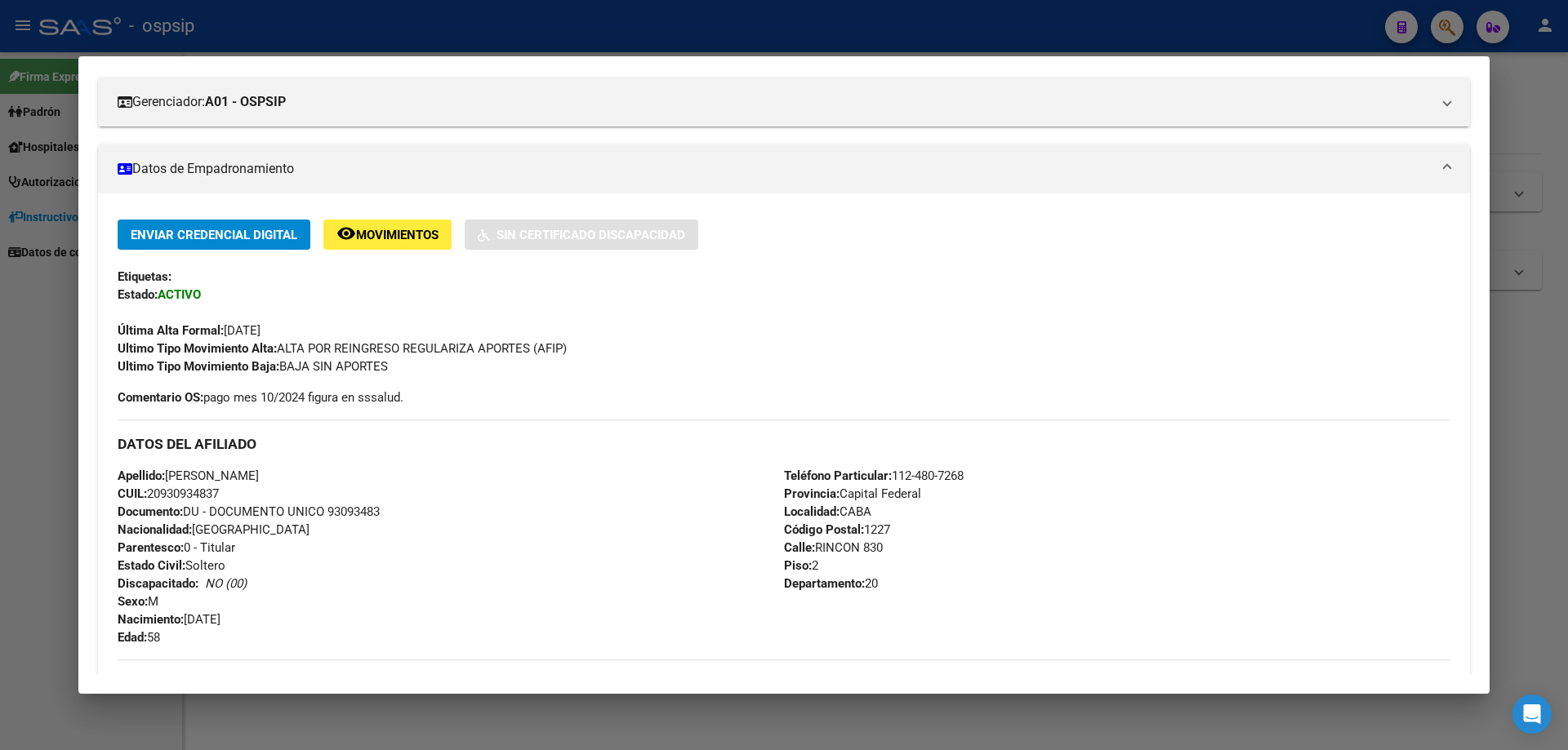
drag, startPoint x: 383, startPoint y: 511, endPoint x: 331, endPoint y: 511, distance: 52.0
click at [331, 511] on span "Documento: DU - DOCUMENTO UNICO 93093483" at bounding box center [249, 511] width 262 height 15
copy span "93093483"
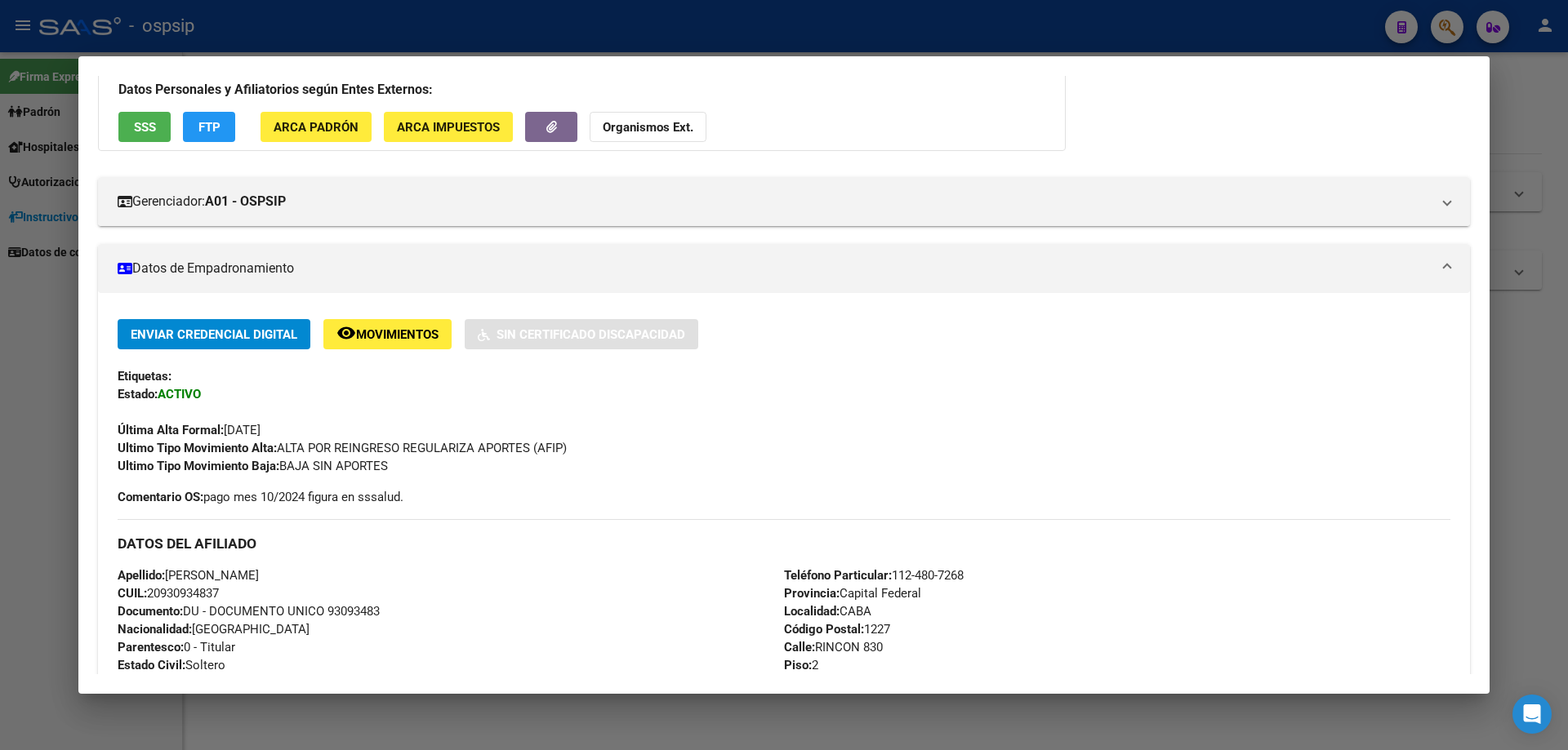
scroll to position [0, 0]
